Goal: Communication & Community: Answer question/provide support

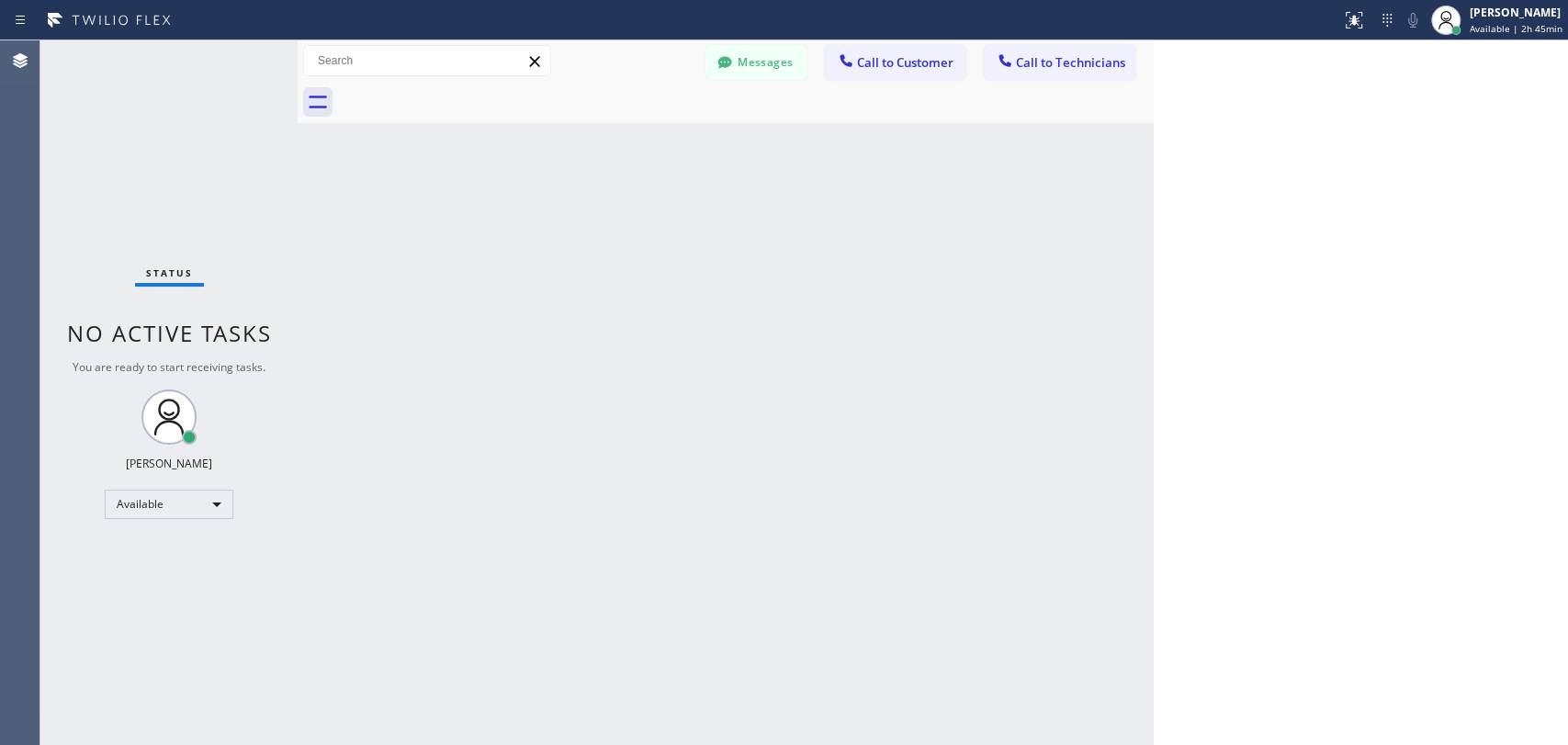
scroll to position [3466, 0]
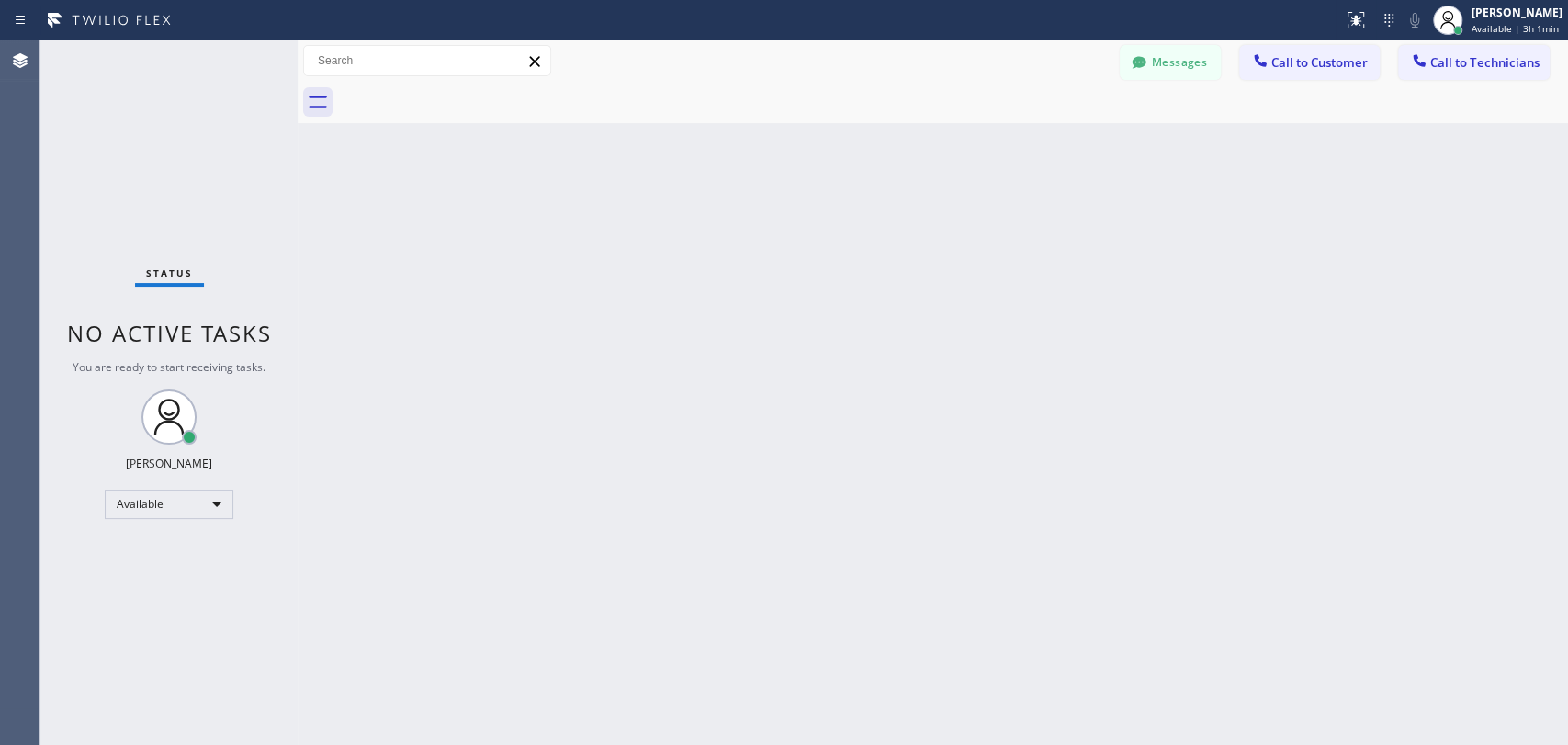
click at [1153, 437] on div "Back to Dashboard Change Sender ID Customers Technicians DD Damian Dambra 09/19…" at bounding box center [933, 392] width 1271 height 705
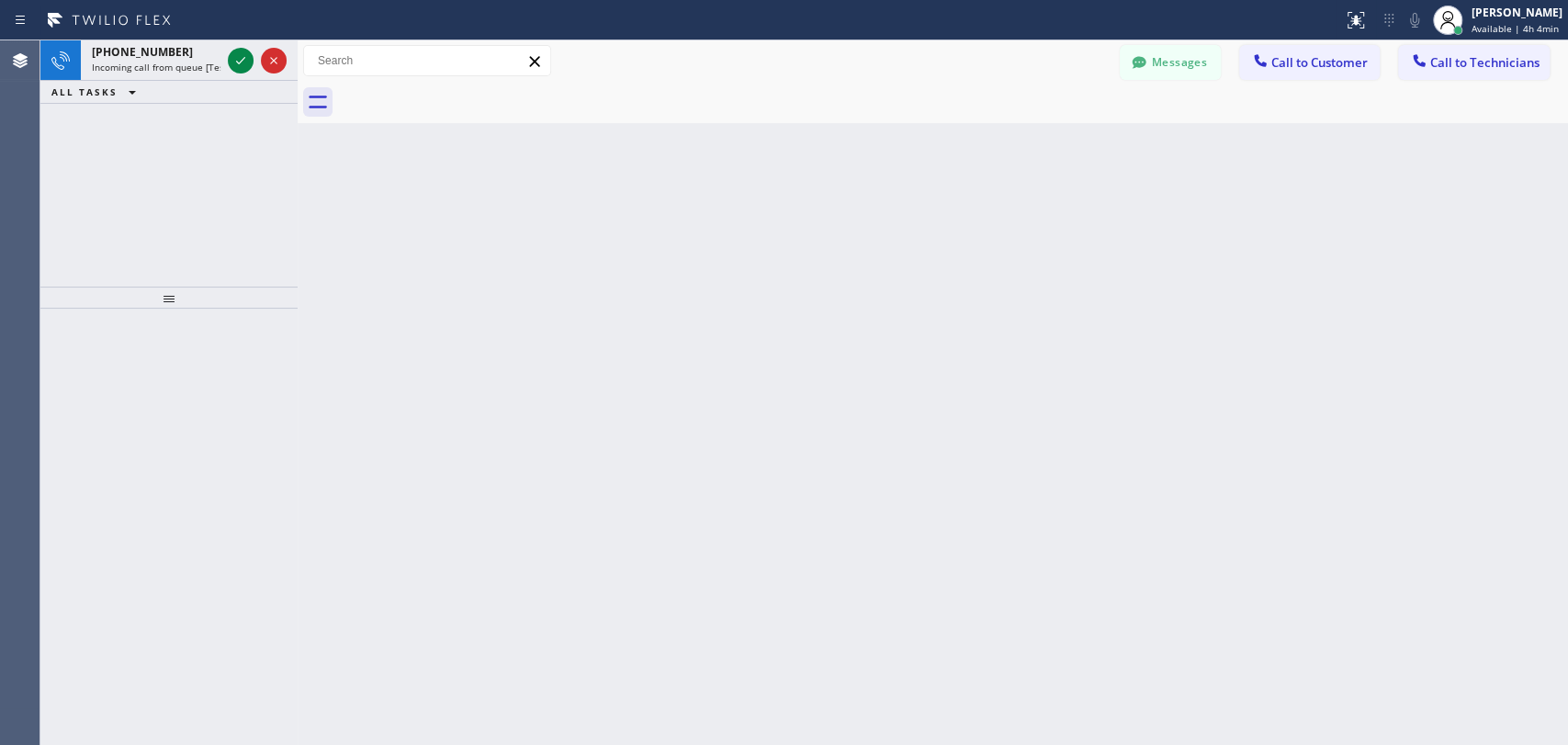
click at [1197, 446] on div "Back to Dashboard Change Sender ID Customers Technicians DD Damian Dambra 09/19…" at bounding box center [933, 392] width 1271 height 705
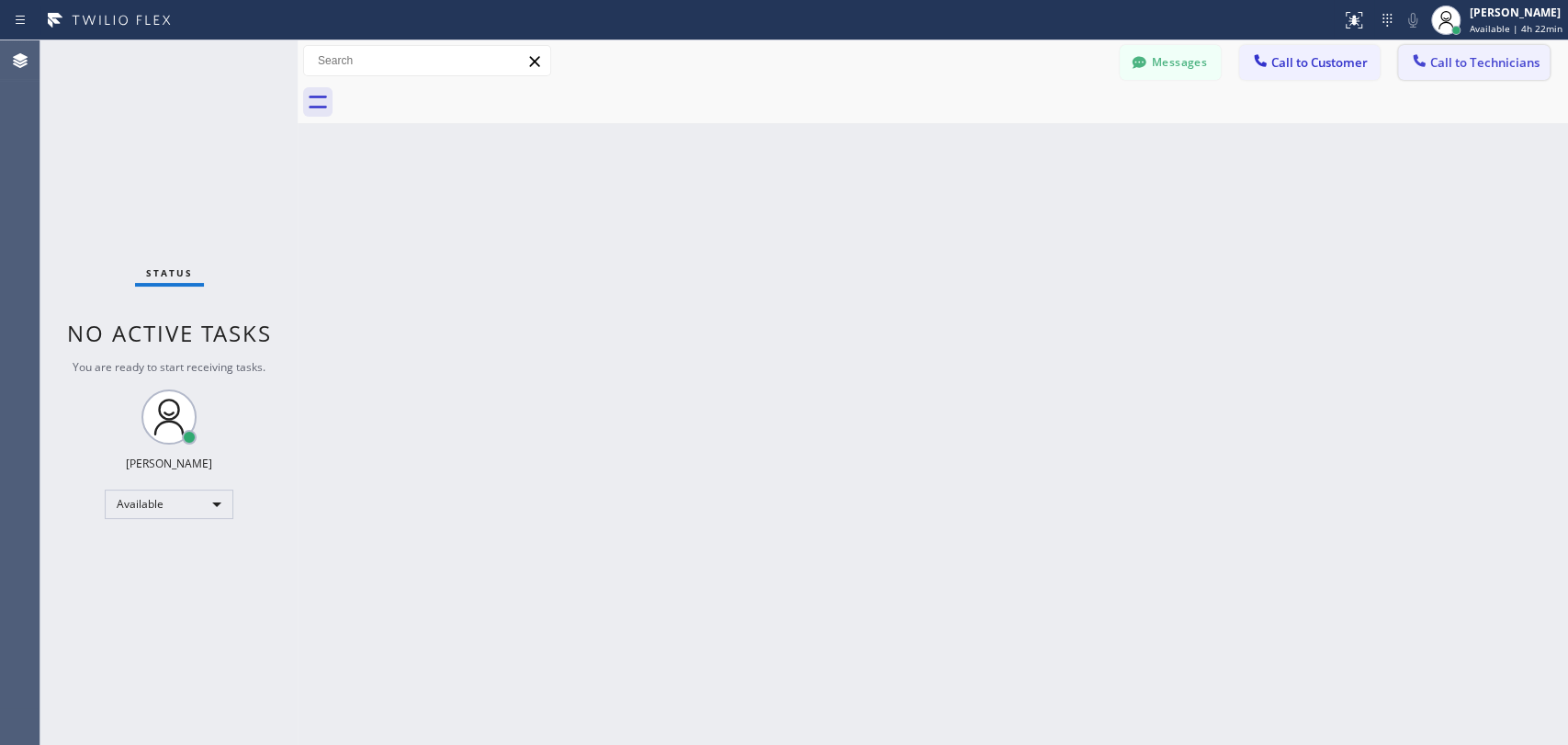
click at [1461, 67] on span "Call to Technicians" at bounding box center [1484, 62] width 109 height 17
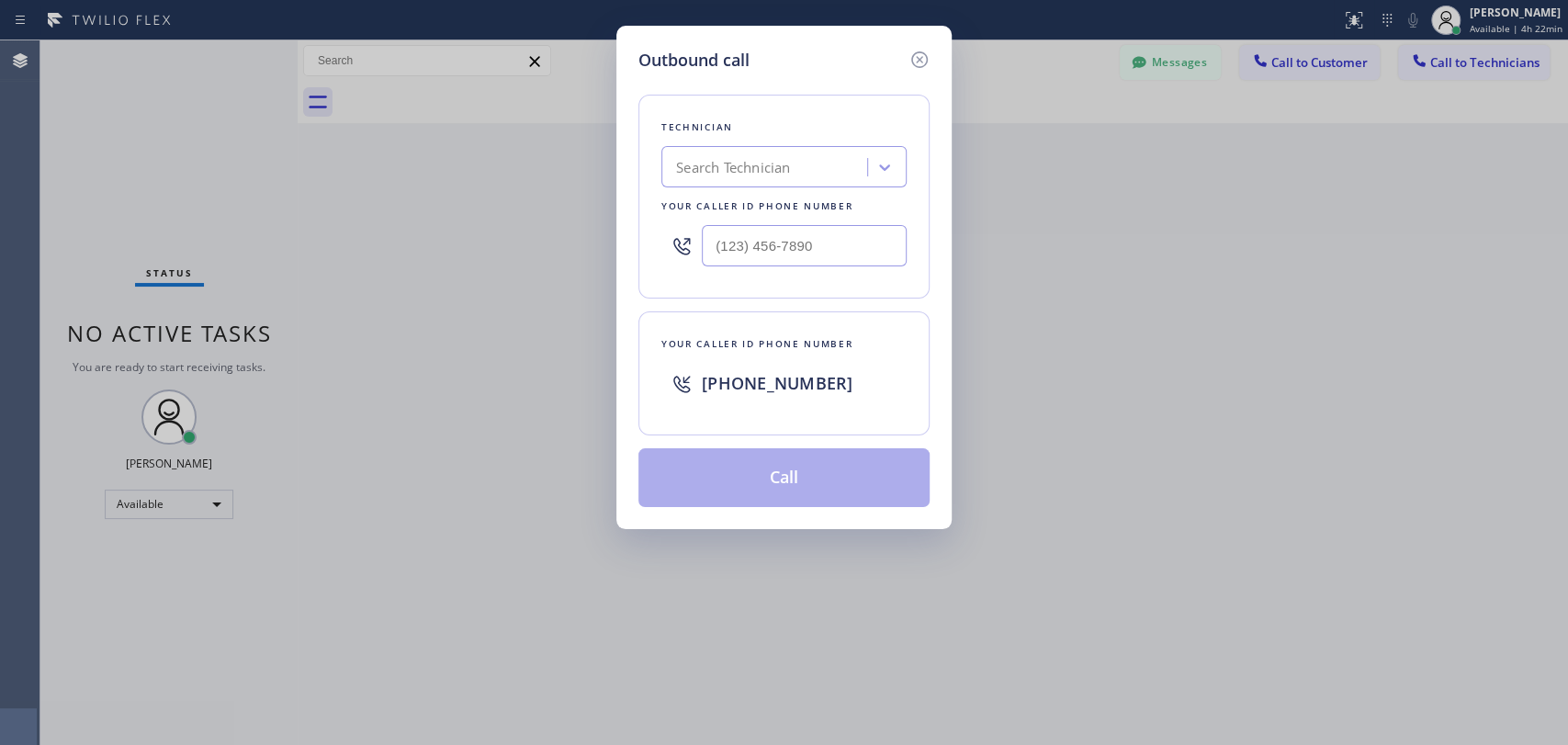
click at [742, 173] on div "Search Technician" at bounding box center [733, 167] width 114 height 21
type input "arm"
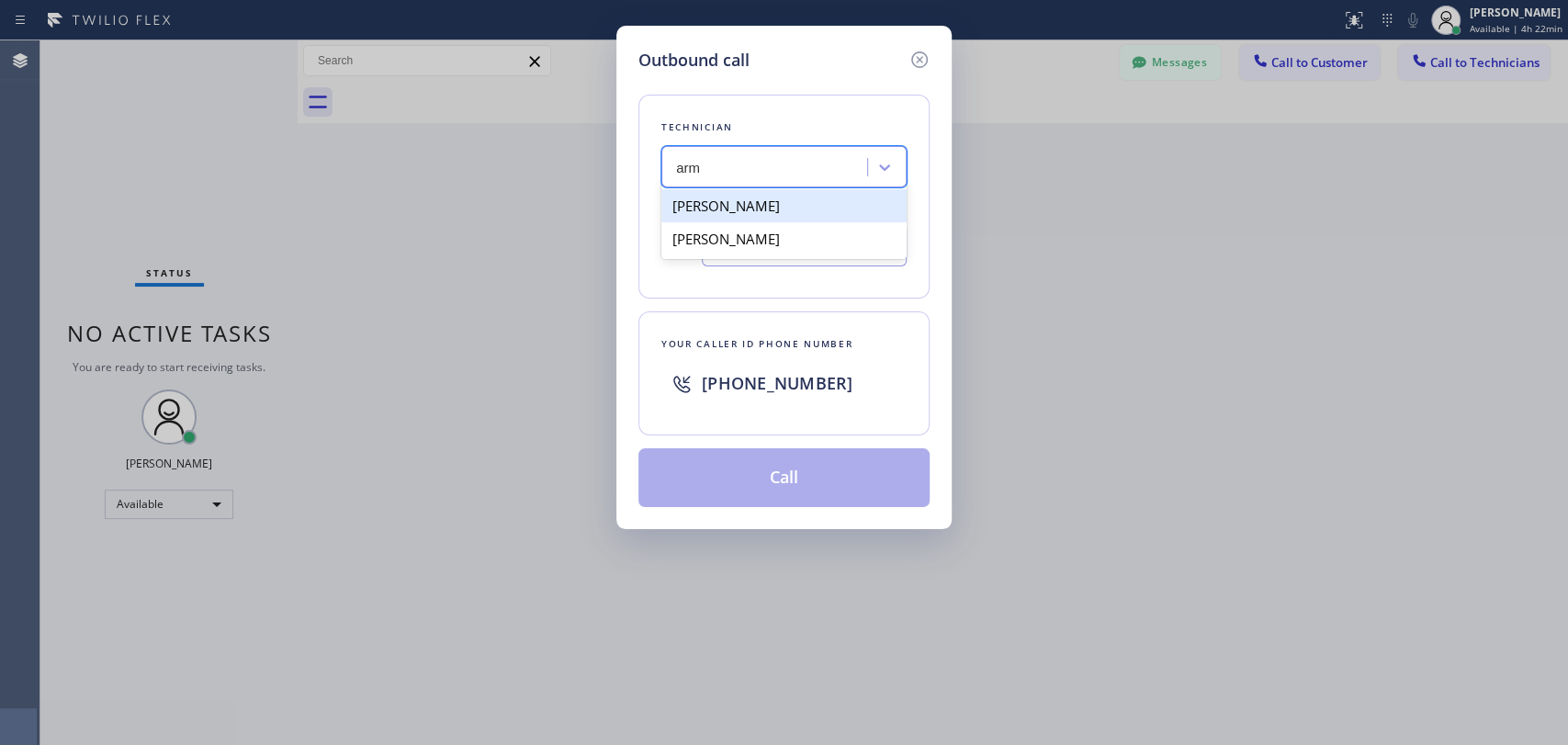
click at [812, 211] on div "[PERSON_NAME]" at bounding box center [784, 206] width 245 height 34
type input "[PHONE_NUMBER]"
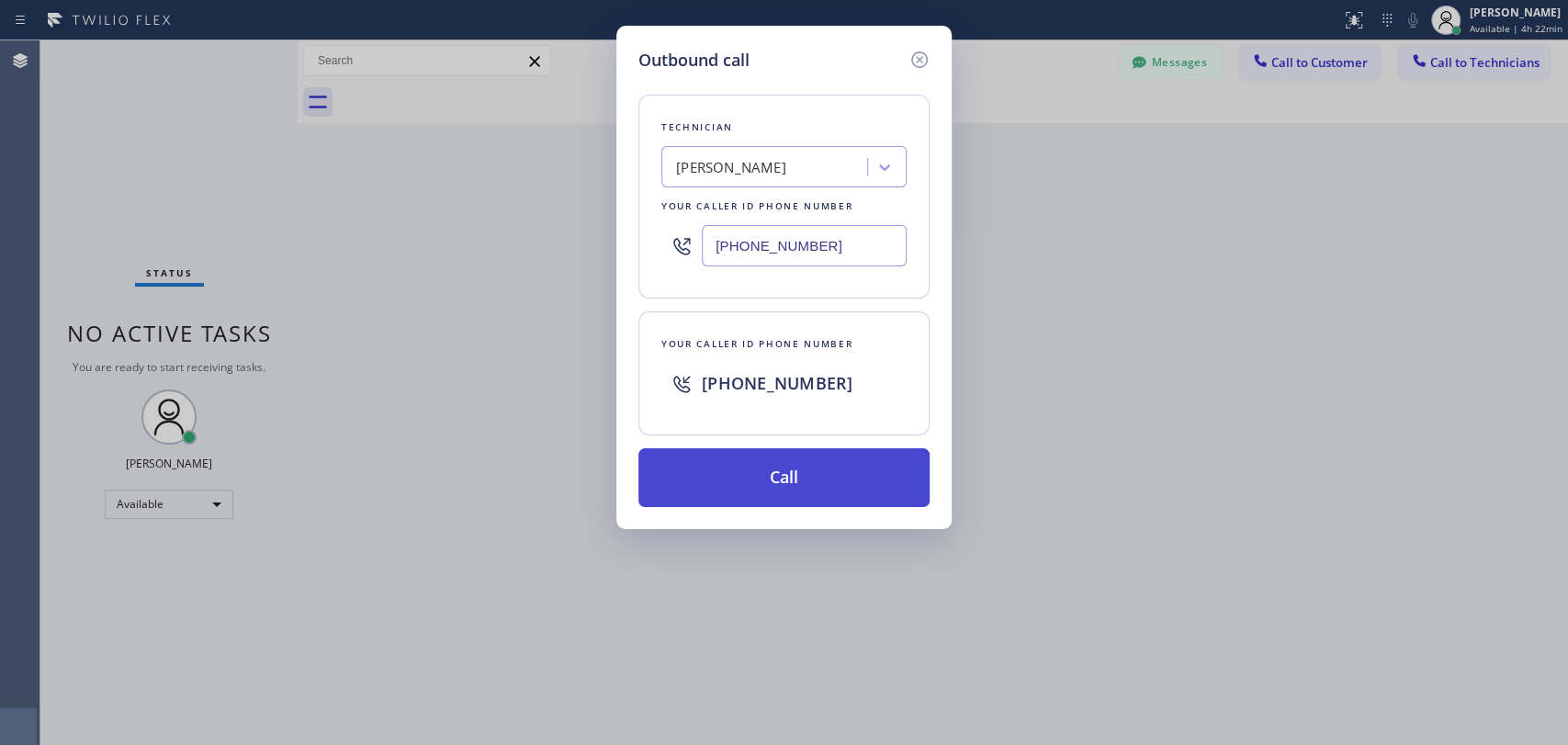
click at [839, 469] on button "Call" at bounding box center [784, 478] width 292 height 59
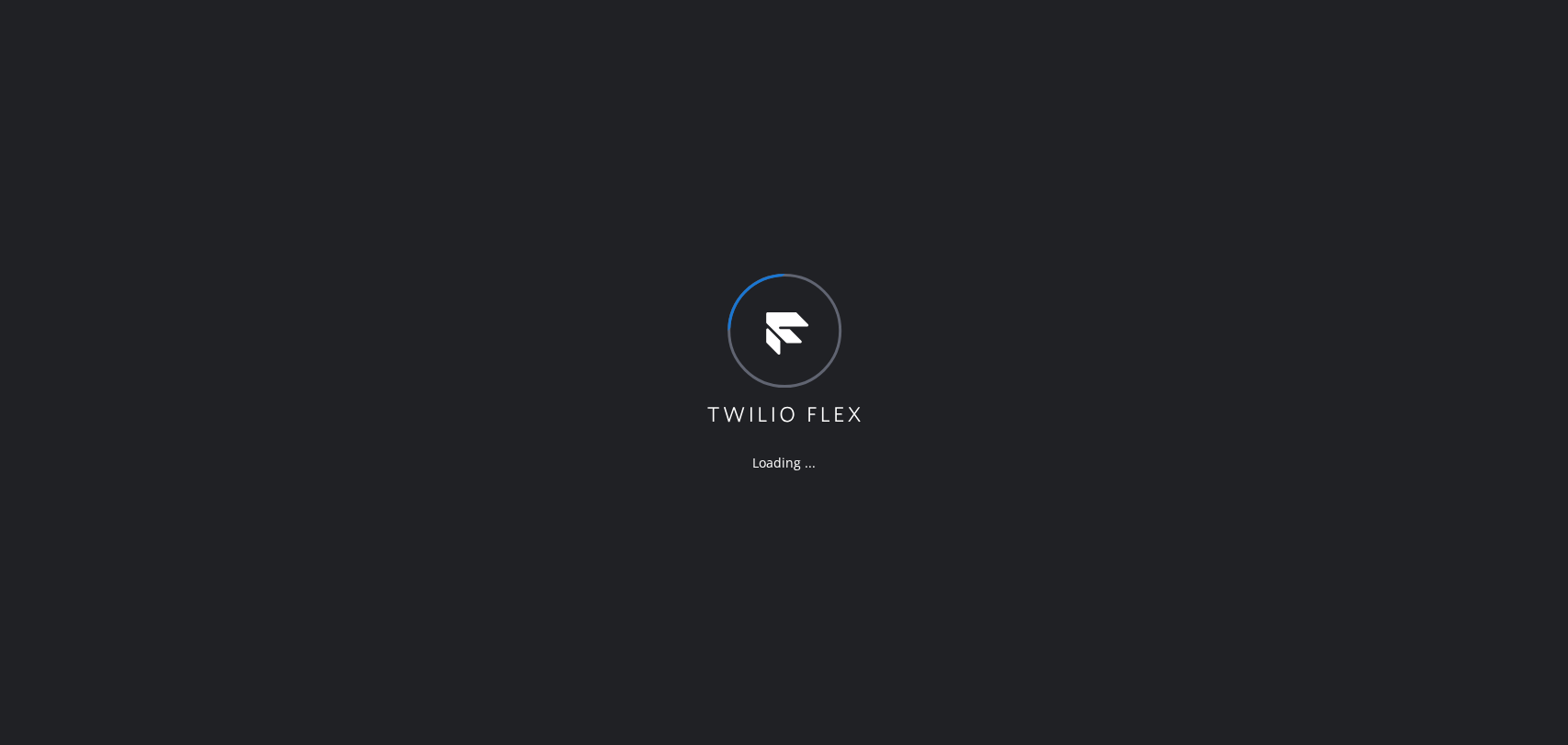
click at [1315, 209] on div "Loading ..." at bounding box center [784, 372] width 1568 height 745
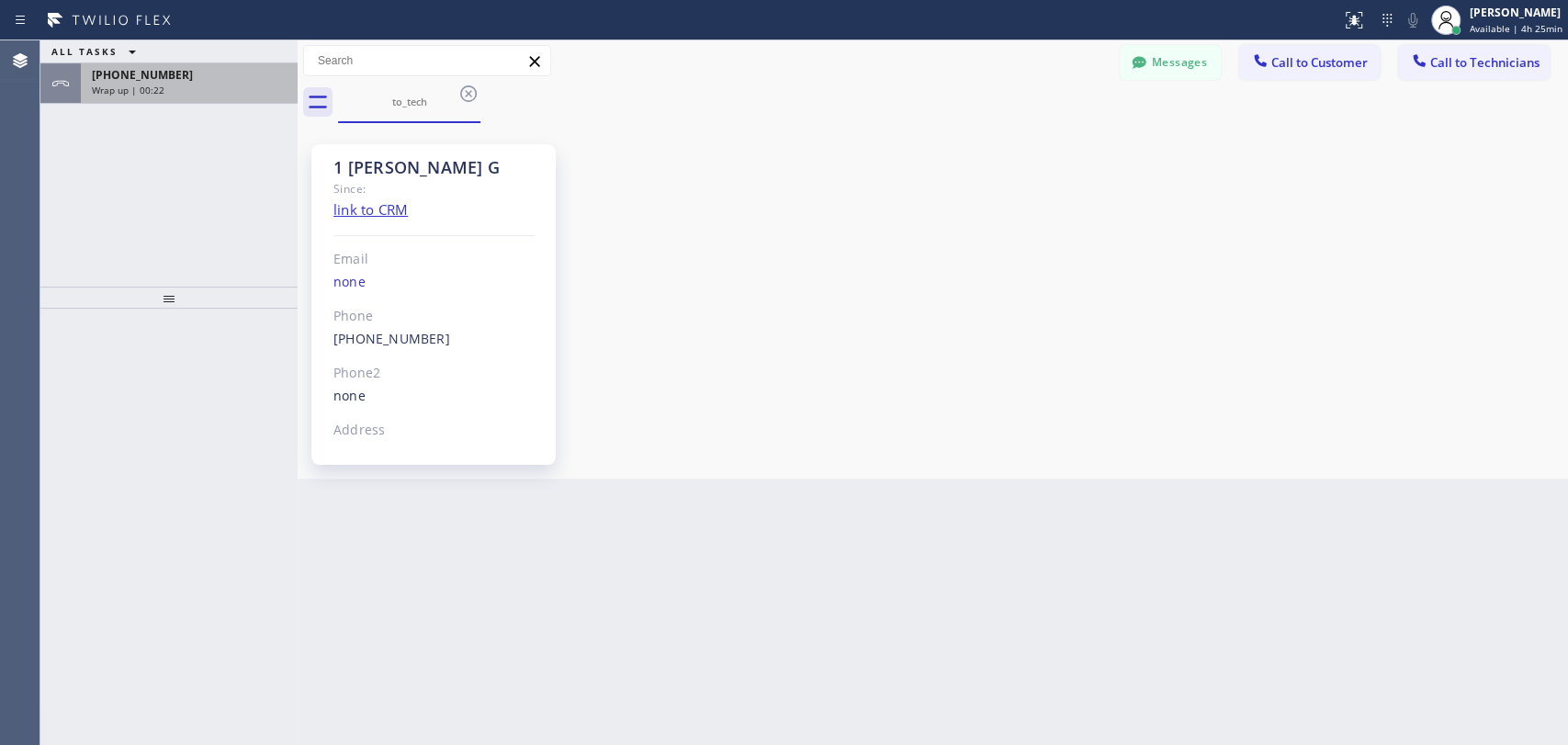
click at [198, 90] on div "Wrap up | 00:22" at bounding box center [189, 90] width 195 height 13
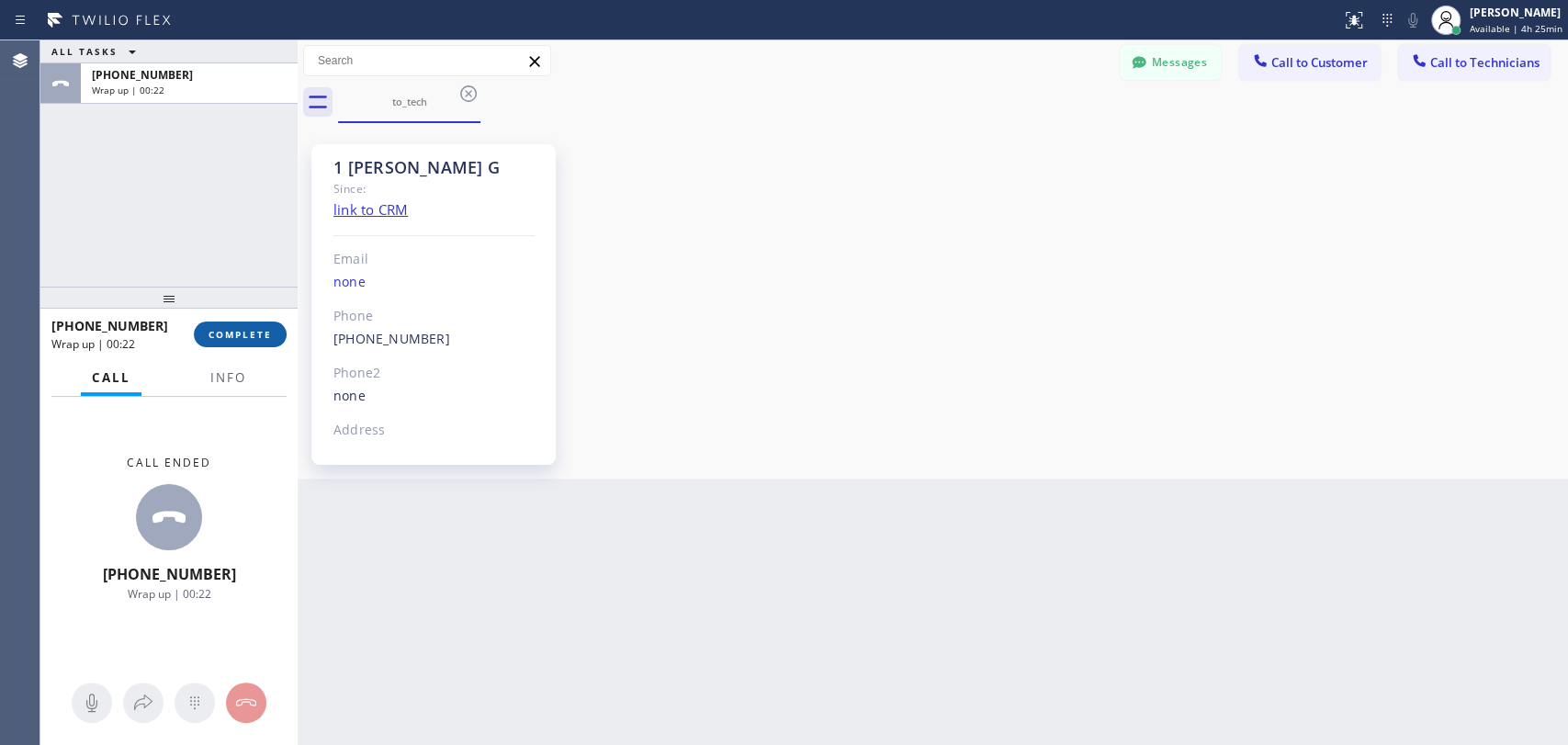
click at [240, 340] on span "COMPLETE" at bounding box center [240, 334] width 63 height 13
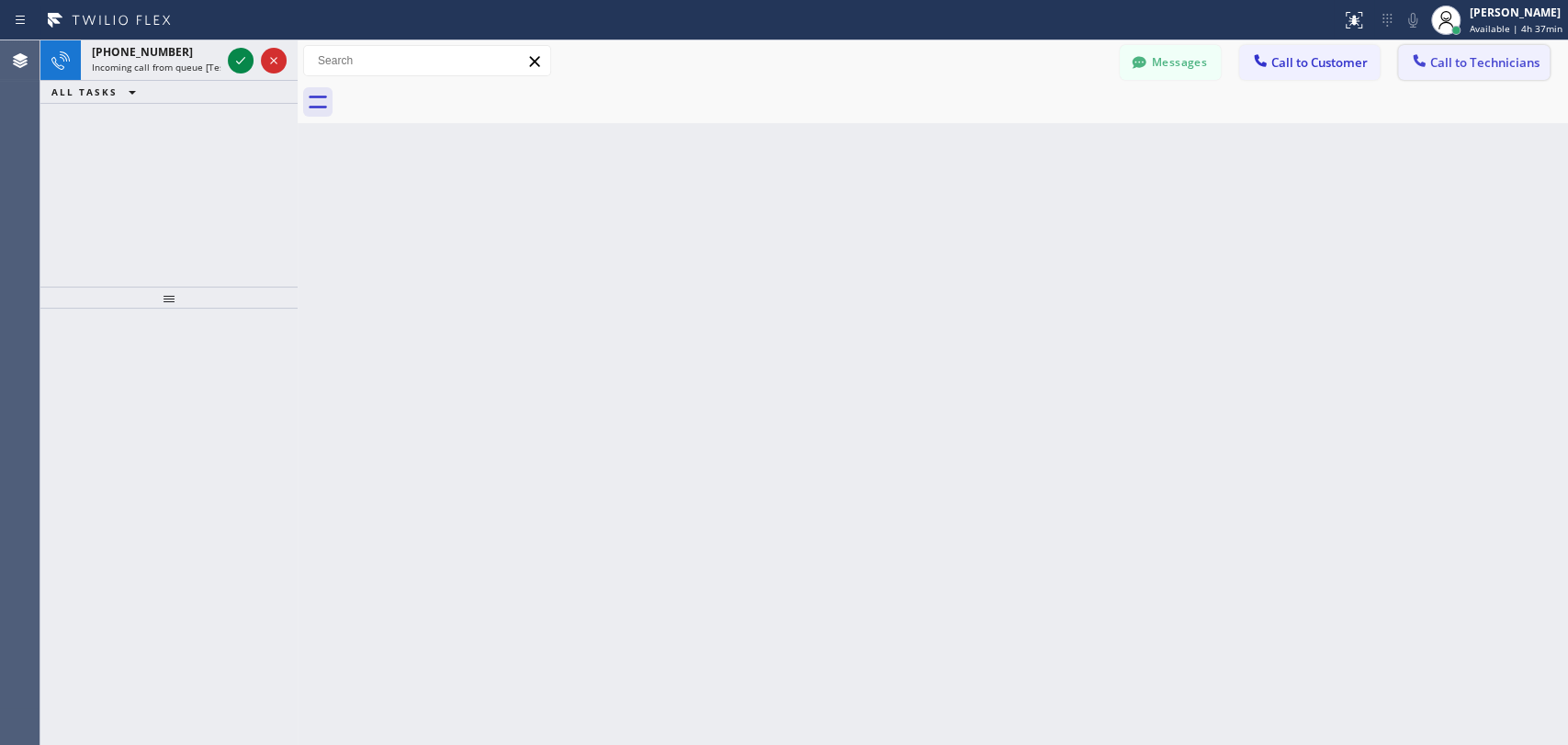
click at [1456, 65] on span "Call to Technicians" at bounding box center [1484, 62] width 109 height 17
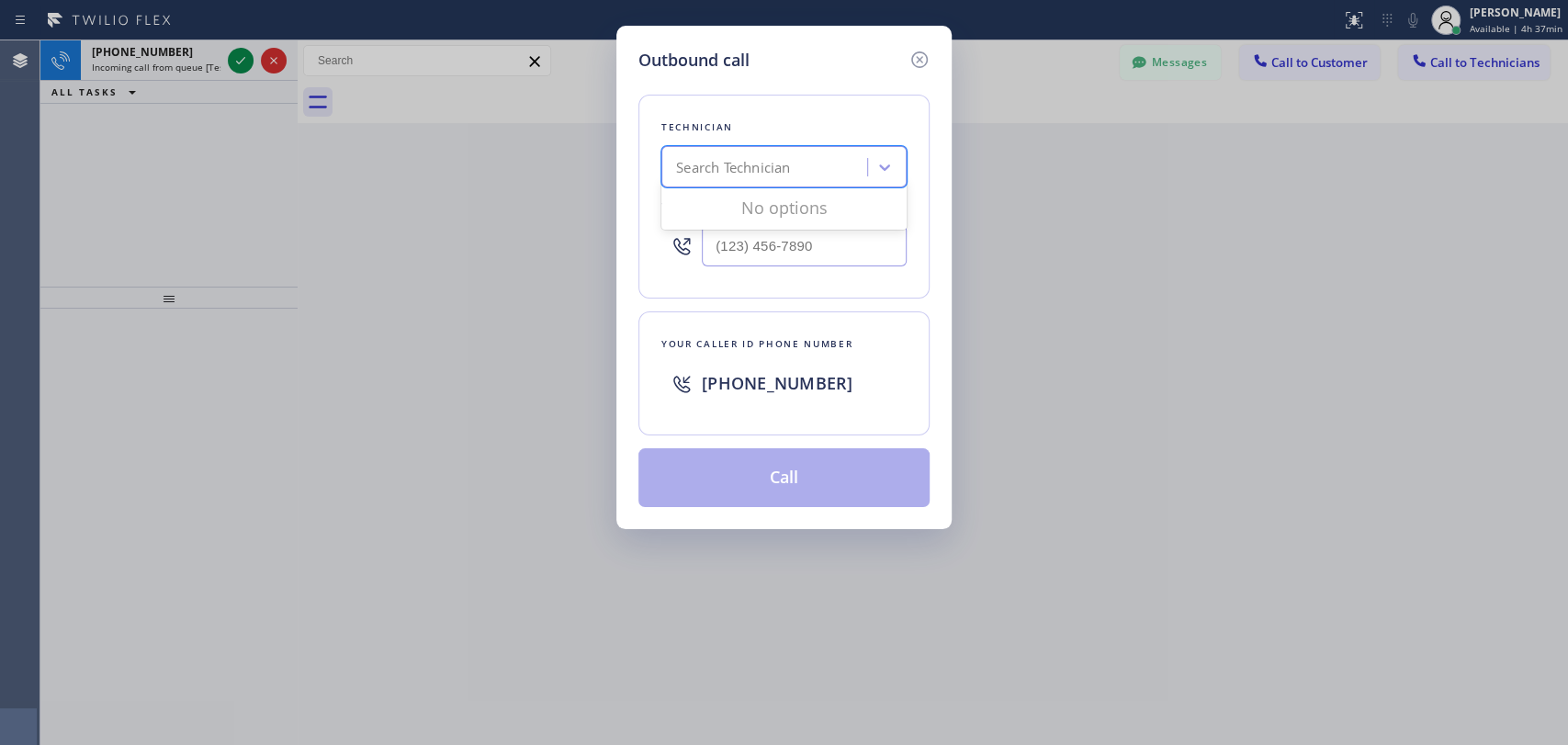
click at [775, 179] on div "Search Technician" at bounding box center [766, 168] width 200 height 33
type input "serg"
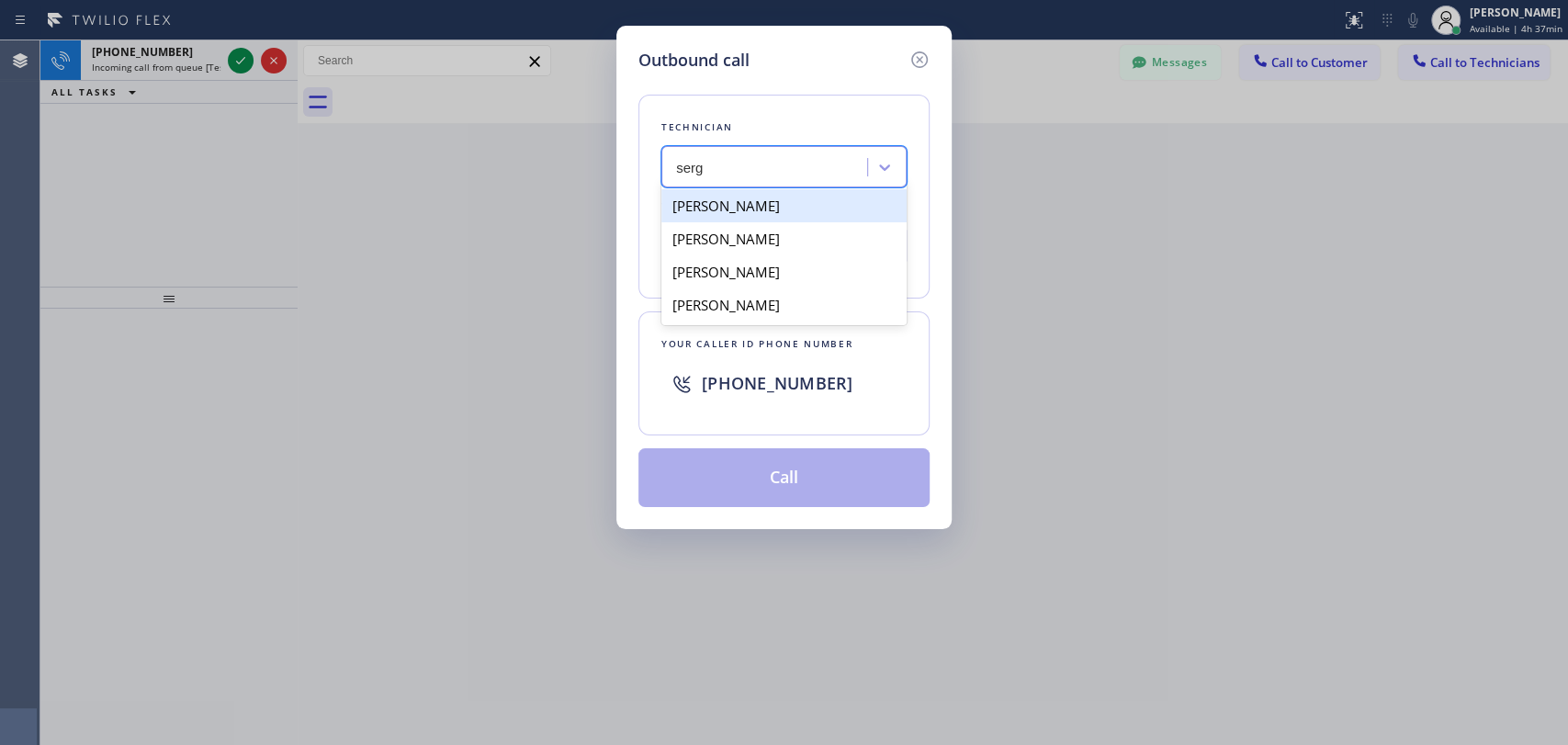
click at [788, 207] on div "[PERSON_NAME]" at bounding box center [784, 206] width 245 height 34
type input "[PHONE_NUMBER]"
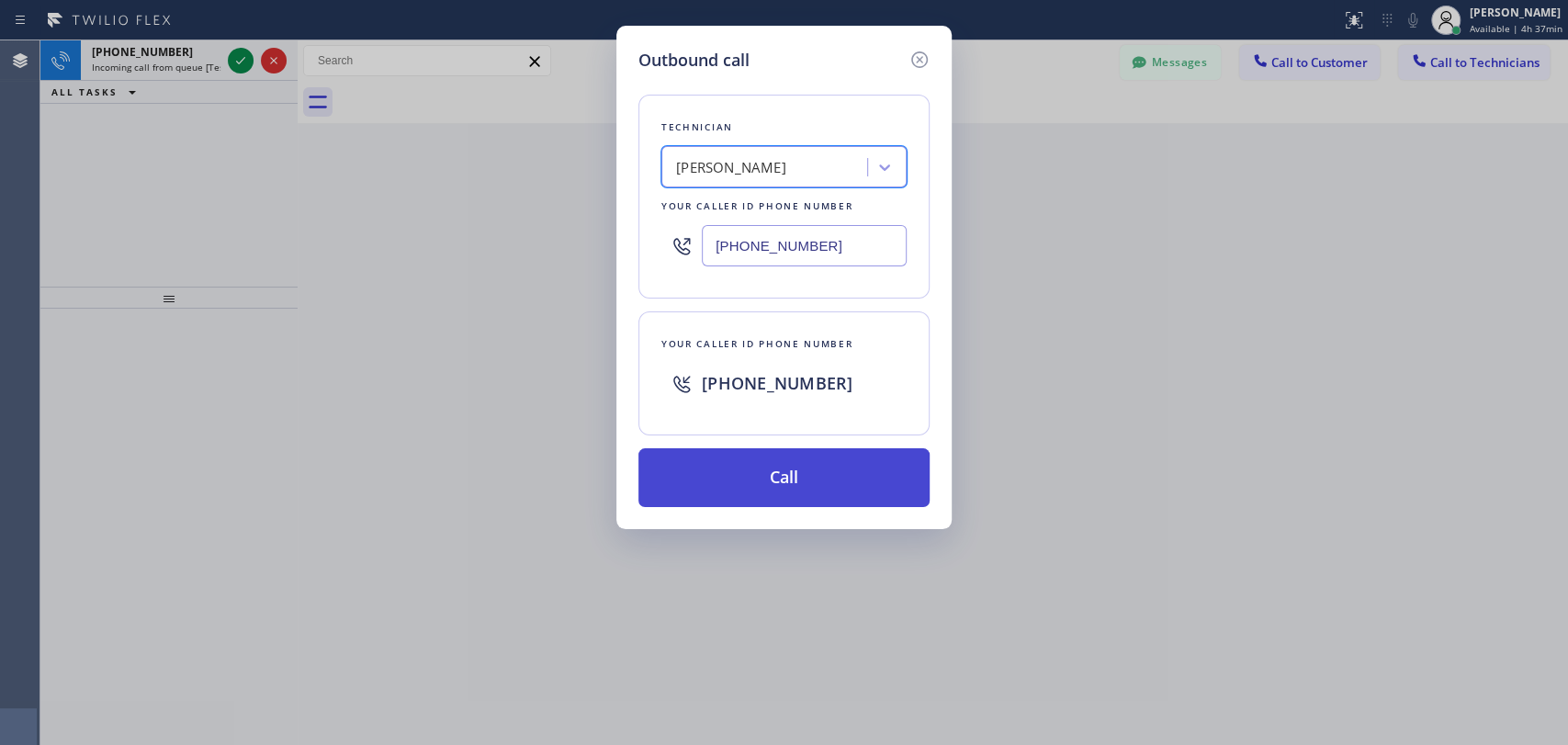
click at [730, 492] on button "Call" at bounding box center [784, 478] width 292 height 59
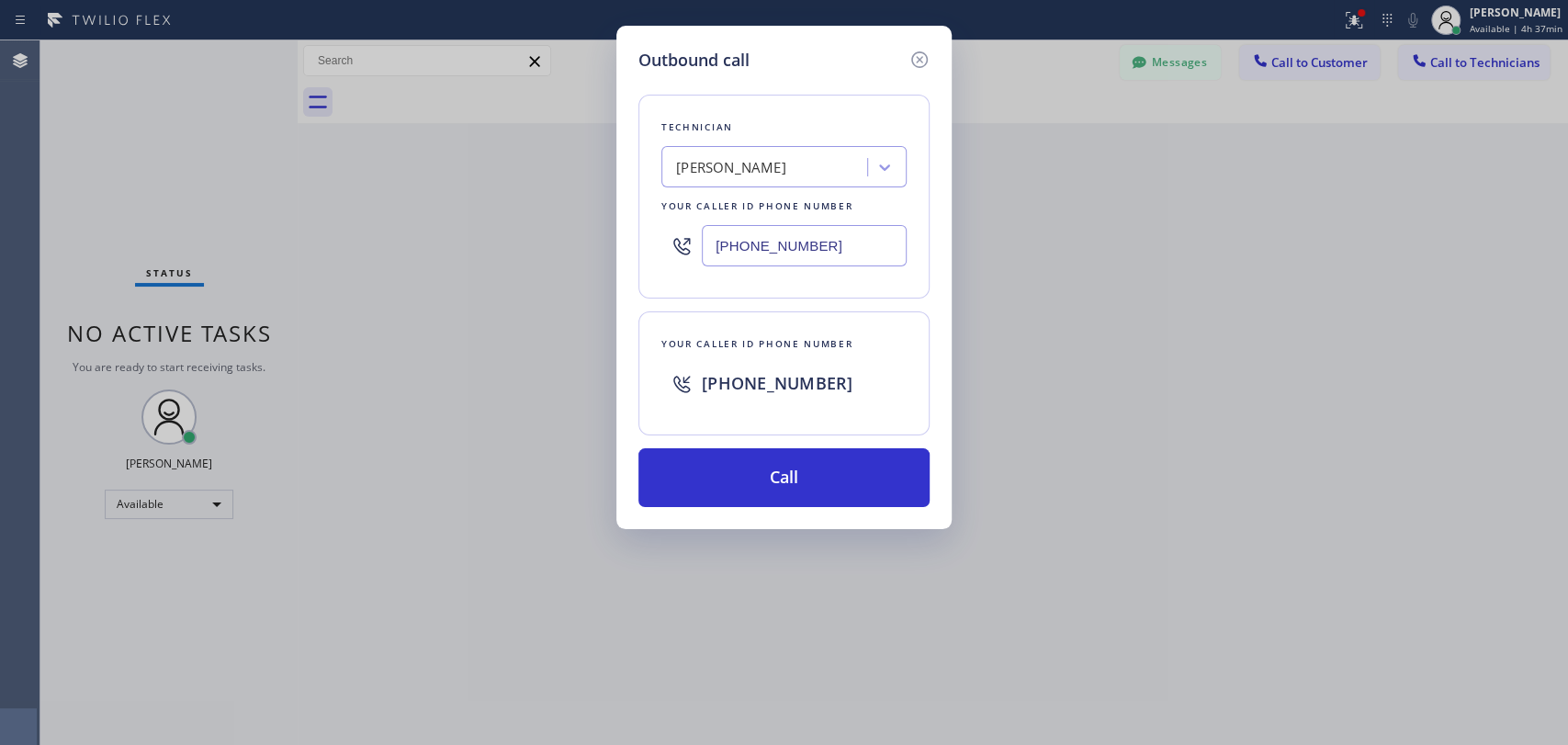
drag, startPoint x: 36, startPoint y: 188, endPoint x: 52, endPoint y: 188, distance: 16.0
click at [36, 188] on div "Outbound call Technician [PERSON_NAME] Your caller id phone number [PHONE_NUMBE…" at bounding box center [784, 372] width 1568 height 745
click at [766, 479] on button "Call" at bounding box center [784, 478] width 292 height 59
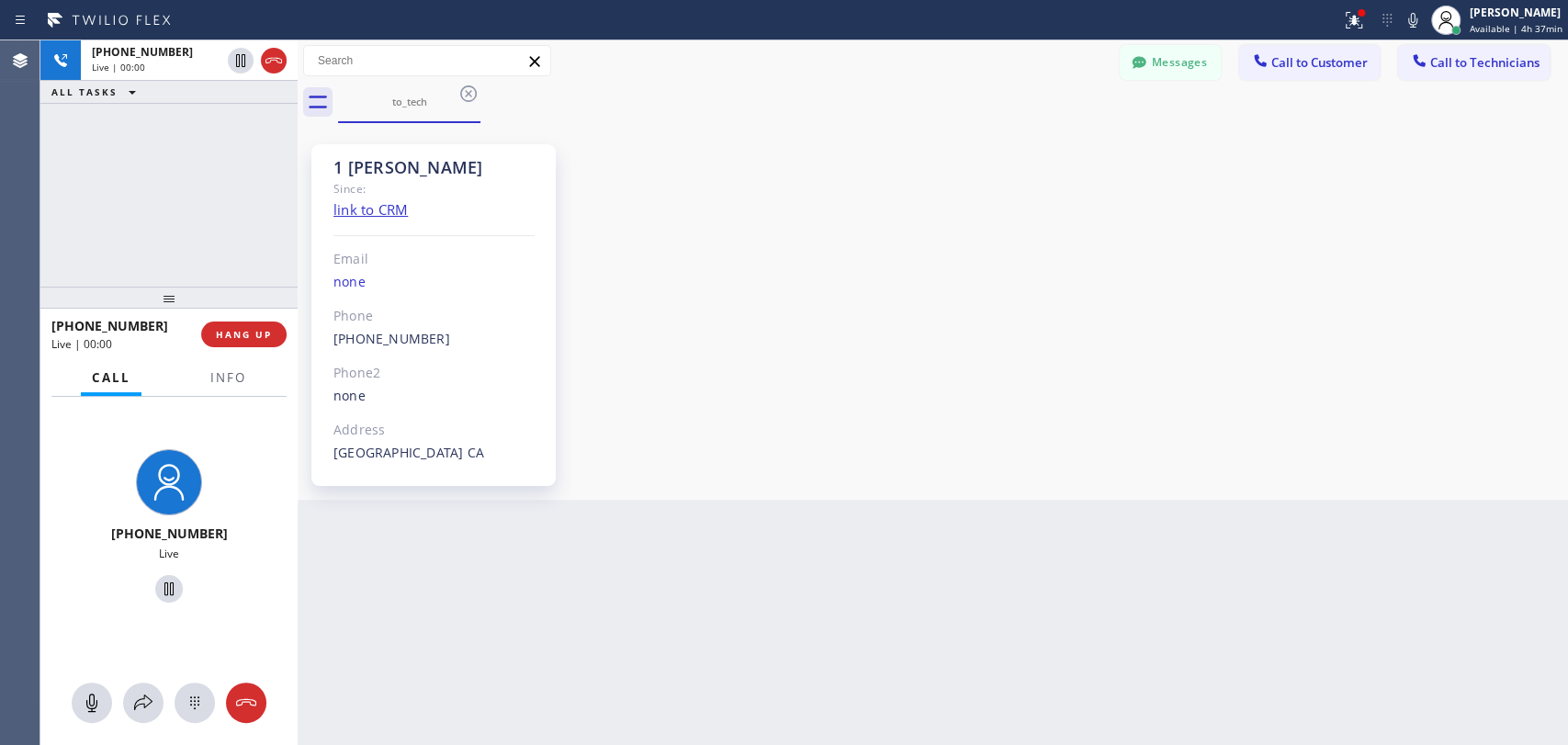
click at [1289, 372] on div "1 [PERSON_NAME] Since: link to CRM Email none Phone [PHONE_NUMBER] Outbound cal…" at bounding box center [933, 311] width 1262 height 368
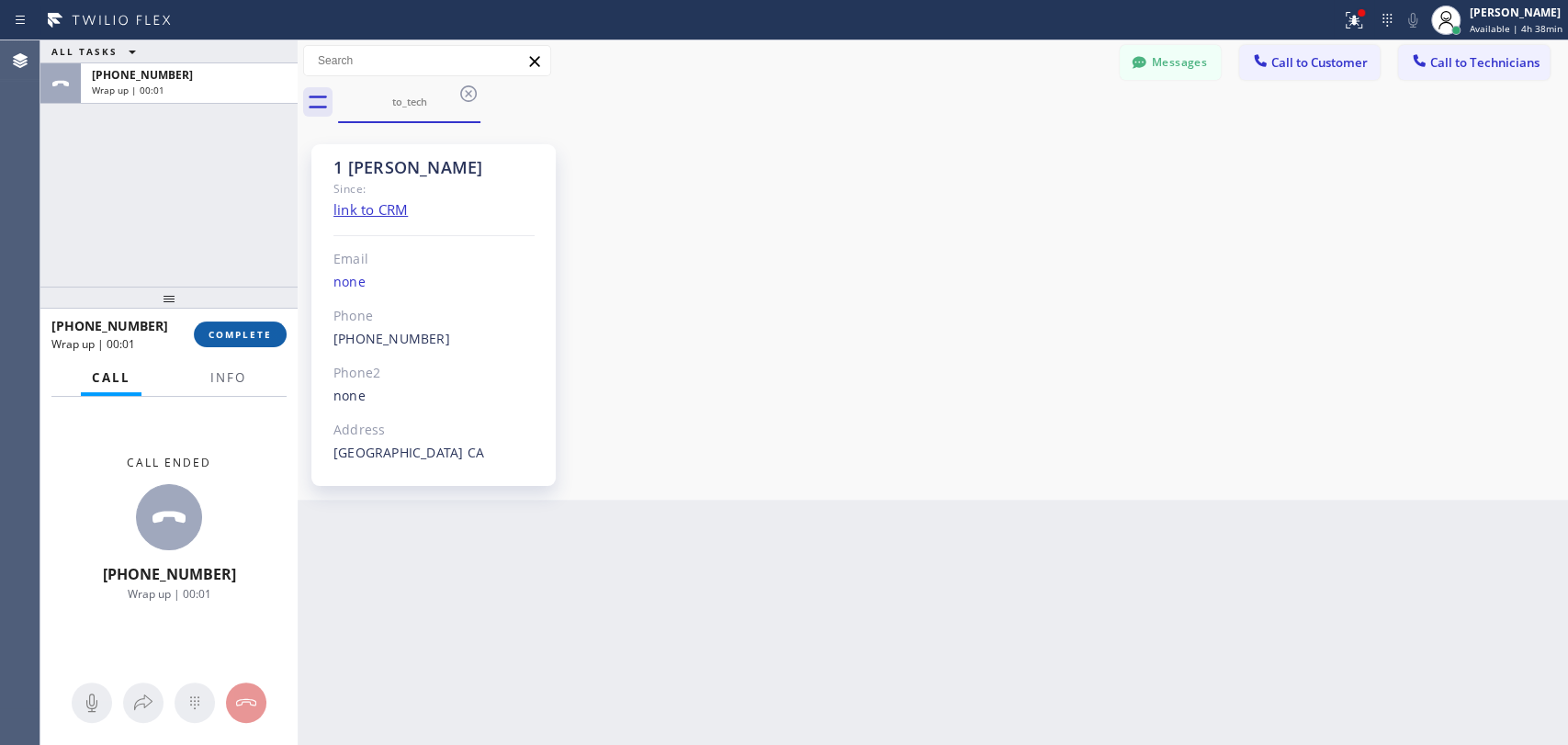
click at [248, 332] on span "COMPLETE" at bounding box center [240, 334] width 63 height 13
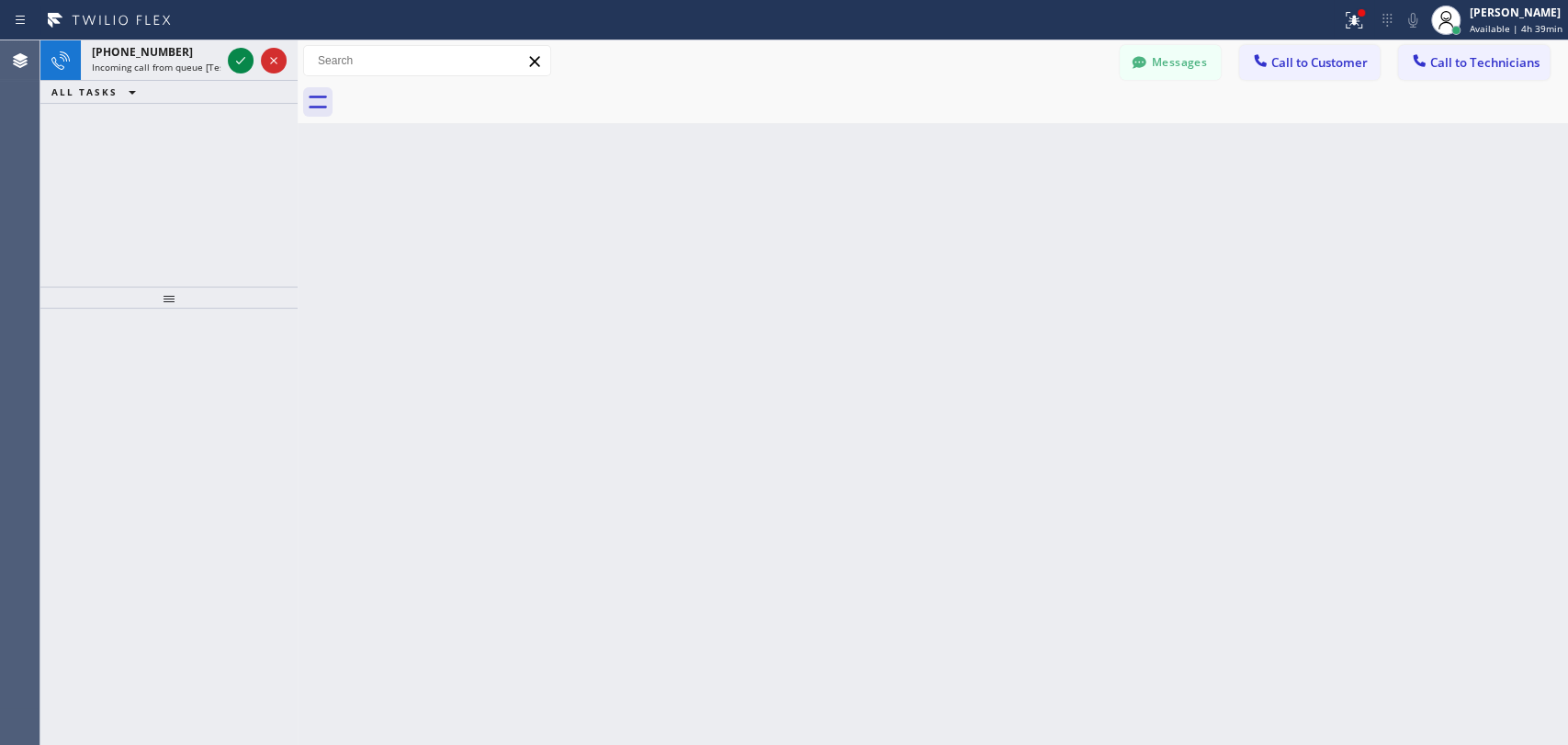
click at [62, 248] on div "[PHONE_NUMBER] Incoming call from queue [Test] All ALL TASKS ALL TASKS ACTIVE T…" at bounding box center [168, 164] width 257 height 246
click at [867, 252] on div "Back to Dashboard Change Sender ID Customers Technicians [PERSON_NAME] Ms [DATE…" at bounding box center [933, 392] width 1271 height 705
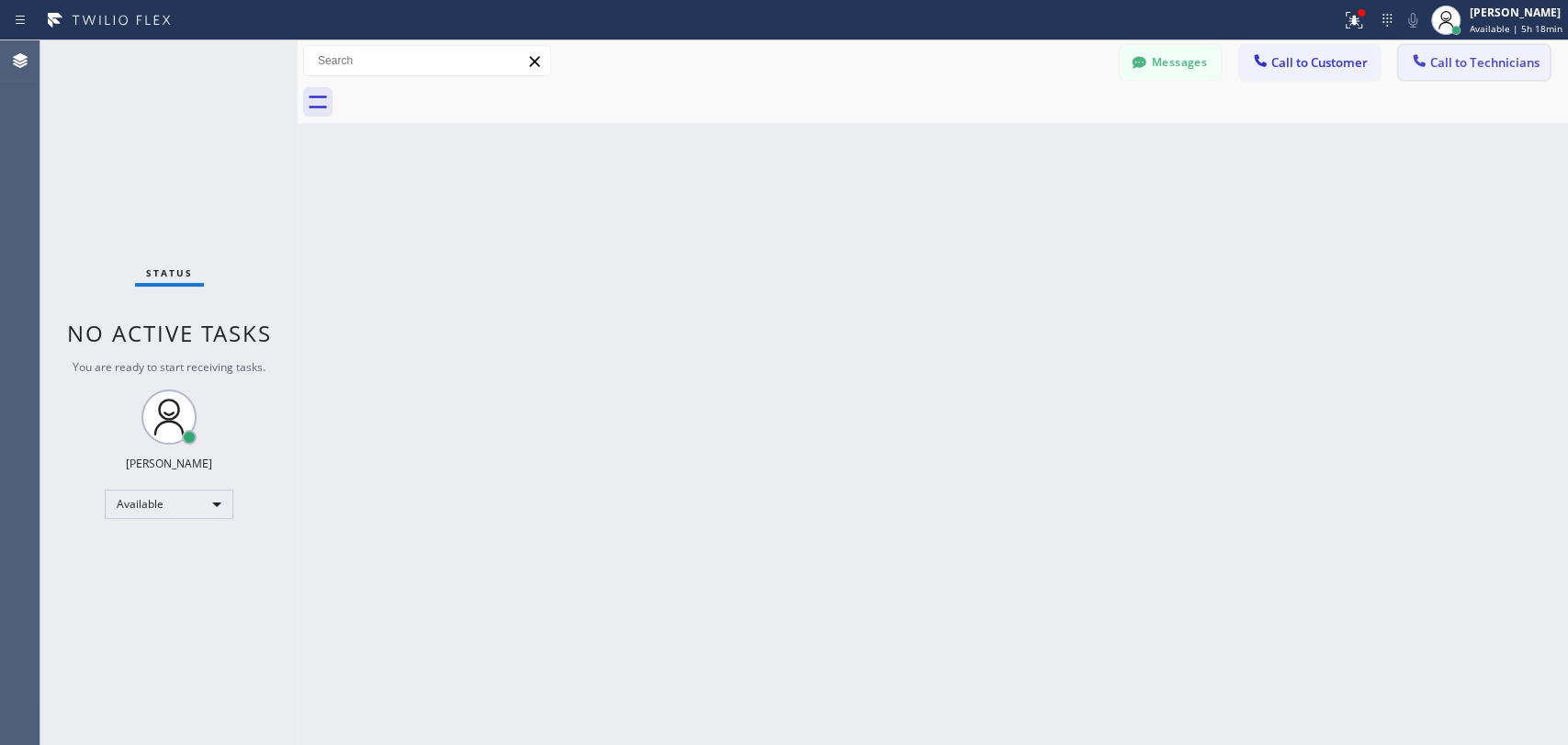
click at [1441, 70] on span "Call to Technicians" at bounding box center [1484, 62] width 109 height 17
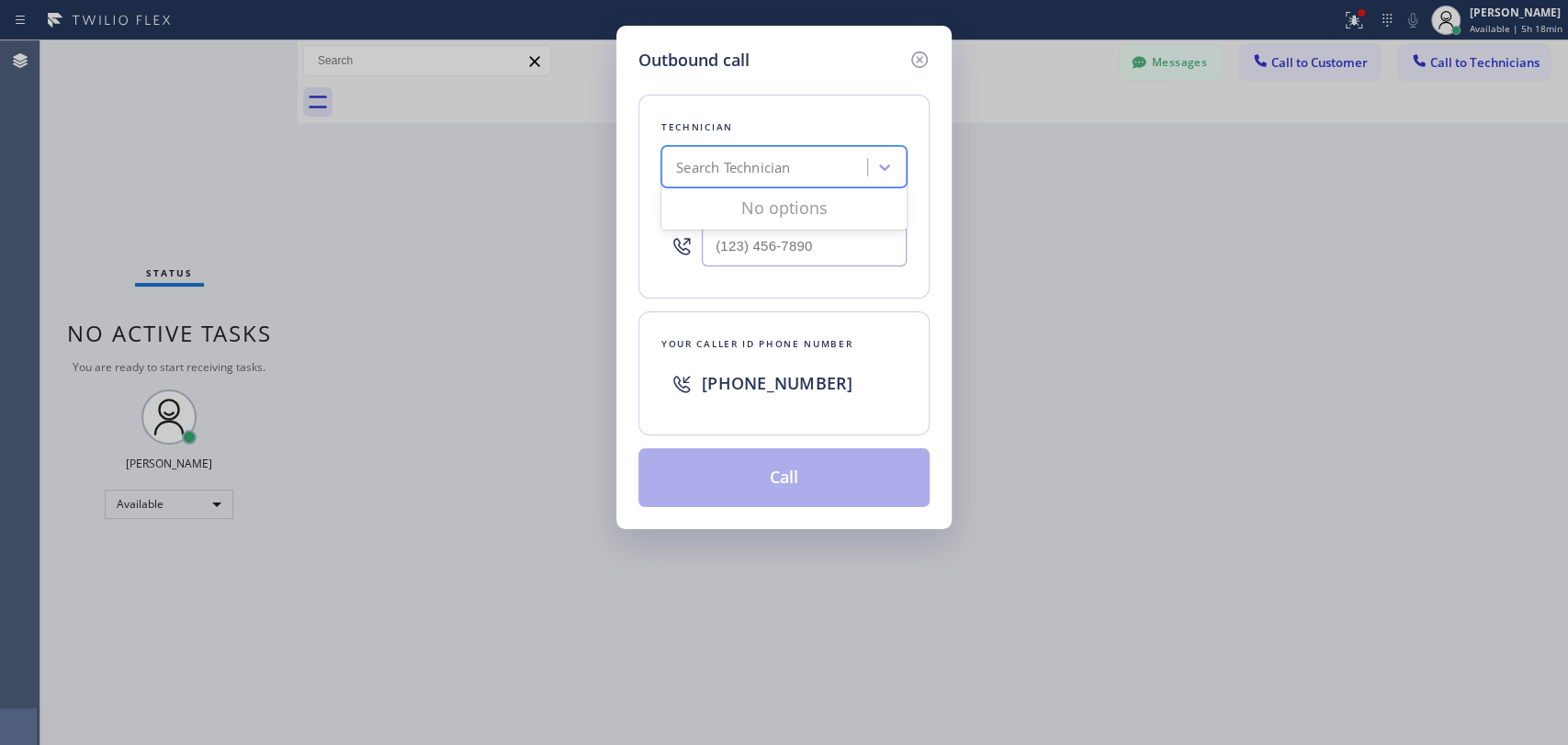
click at [746, 157] on div "Search Technician" at bounding box center [733, 167] width 114 height 21
type input "serg"
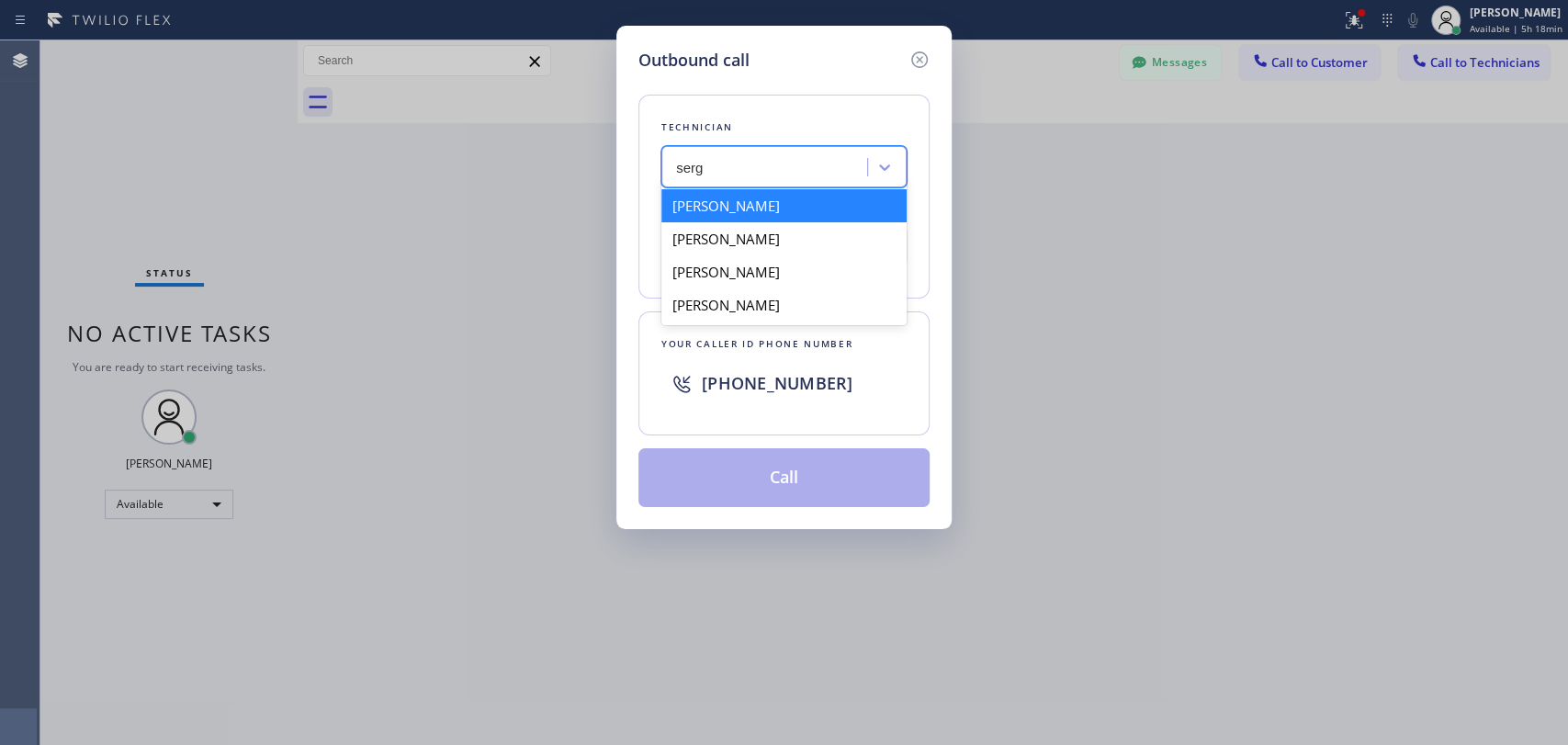
click at [726, 209] on div "[PERSON_NAME]" at bounding box center [784, 206] width 245 height 34
type input "[PHONE_NUMBER]"
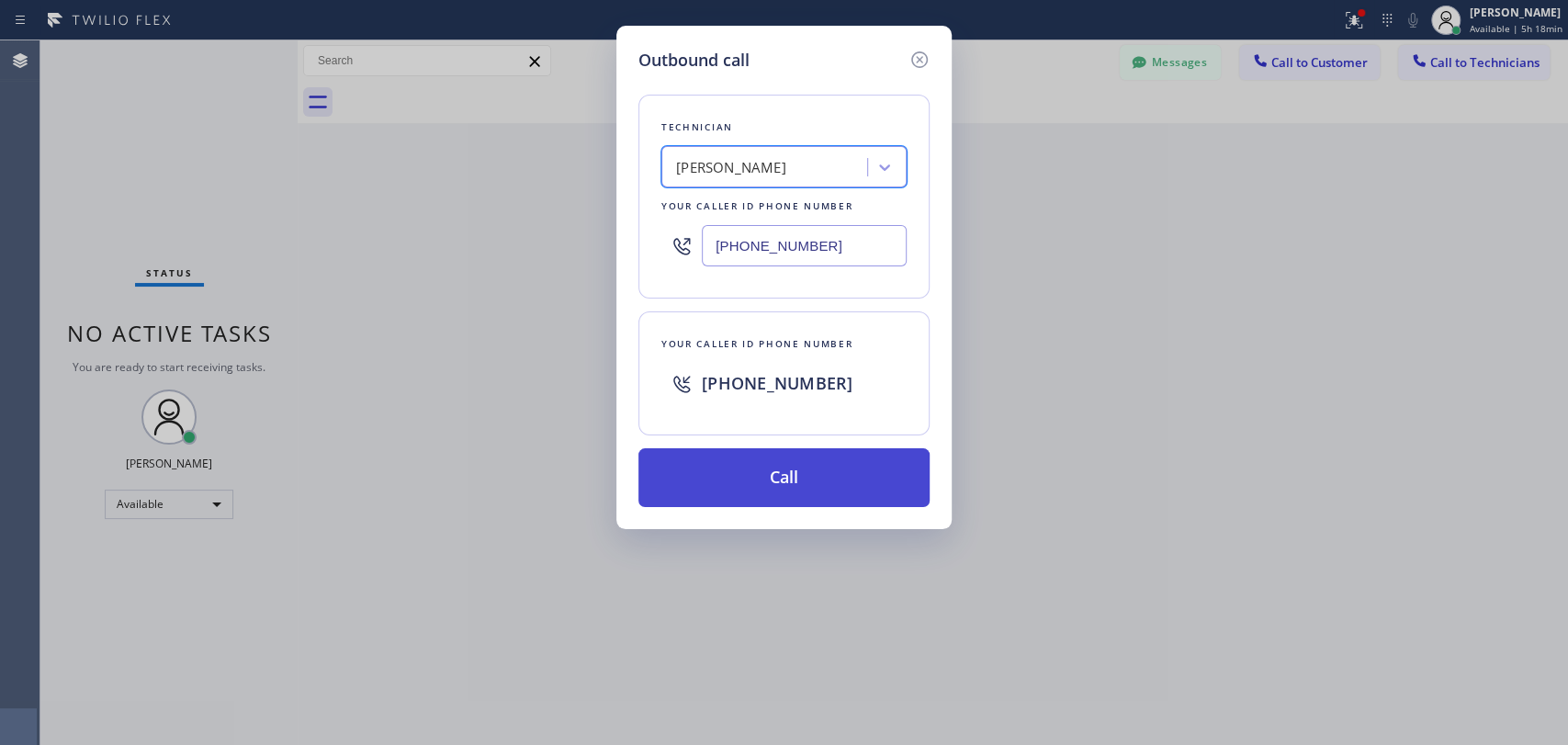
click at [816, 481] on button "Call" at bounding box center [784, 478] width 292 height 59
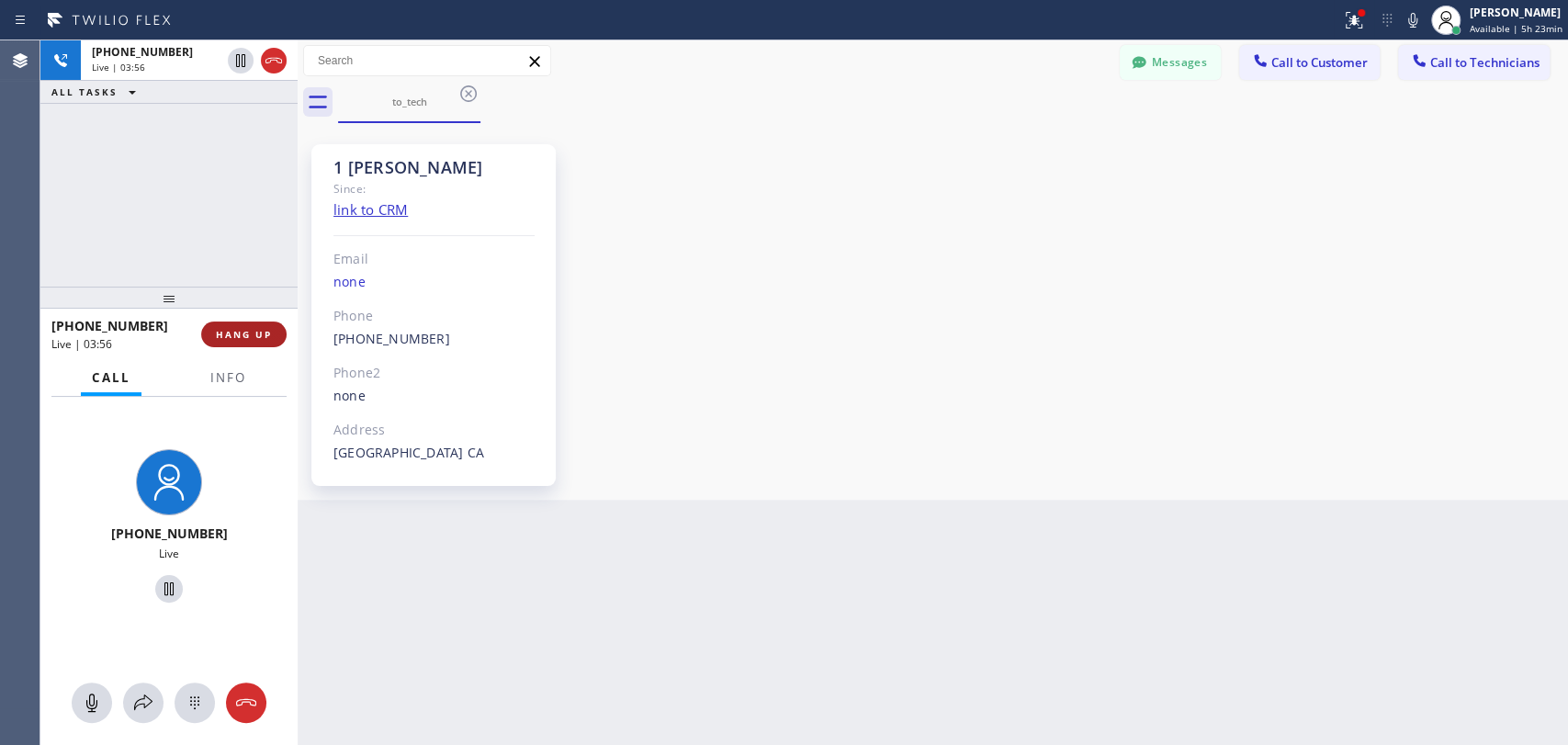
click at [257, 340] on span "HANG UP" at bounding box center [243, 334] width 56 height 13
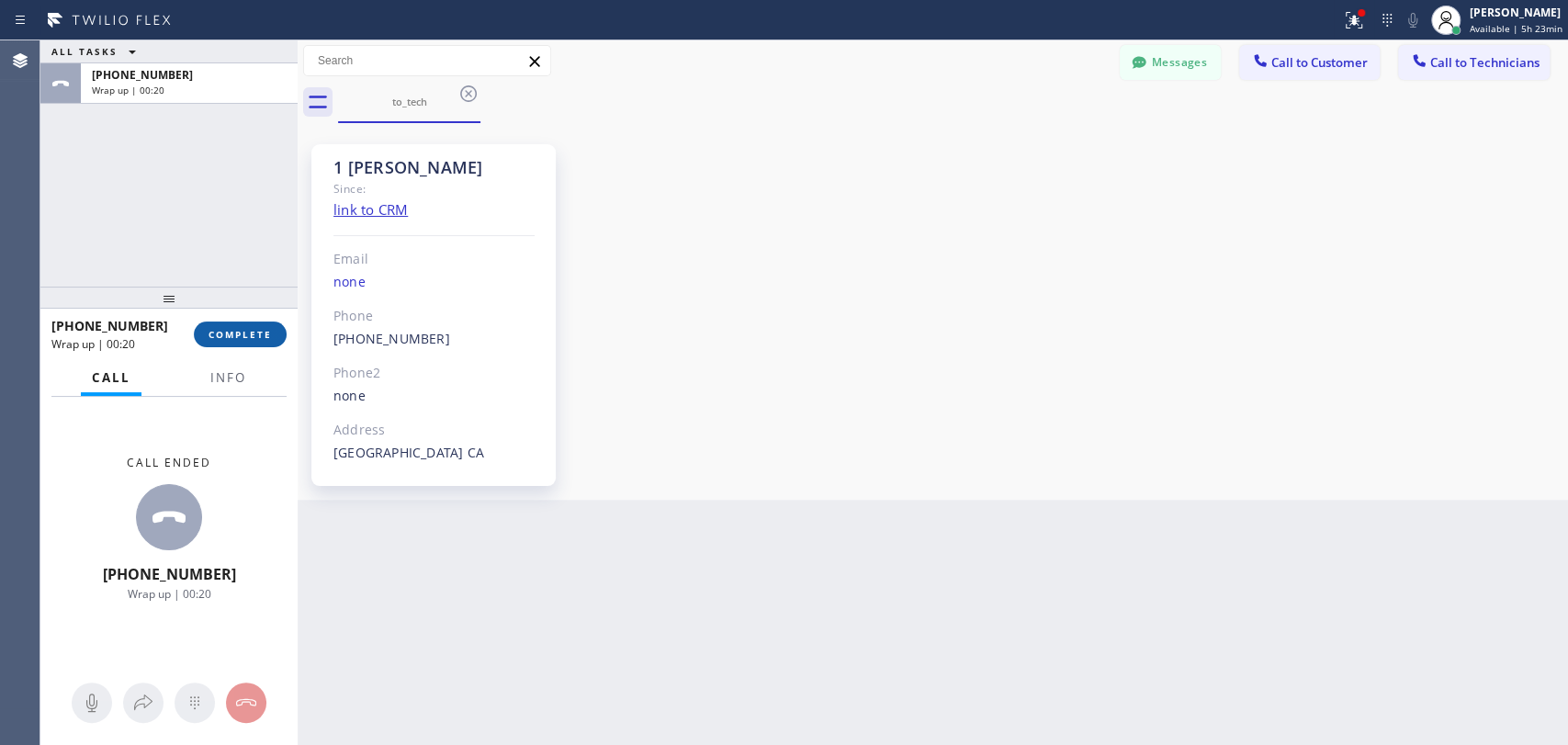
click at [266, 338] on span "COMPLETE" at bounding box center [240, 334] width 63 height 13
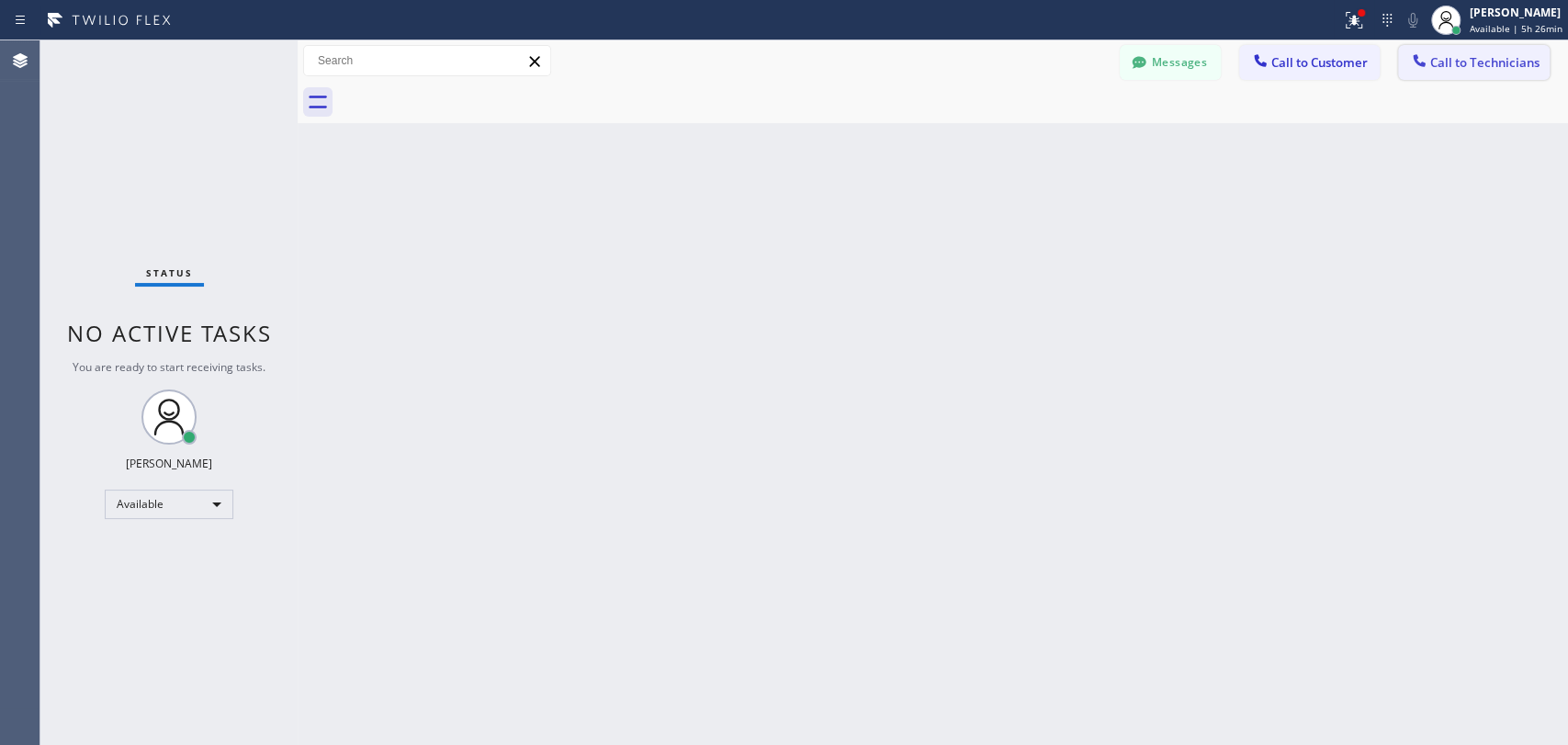
click at [1471, 75] on button "Call to Technicians" at bounding box center [1474, 62] width 152 height 34
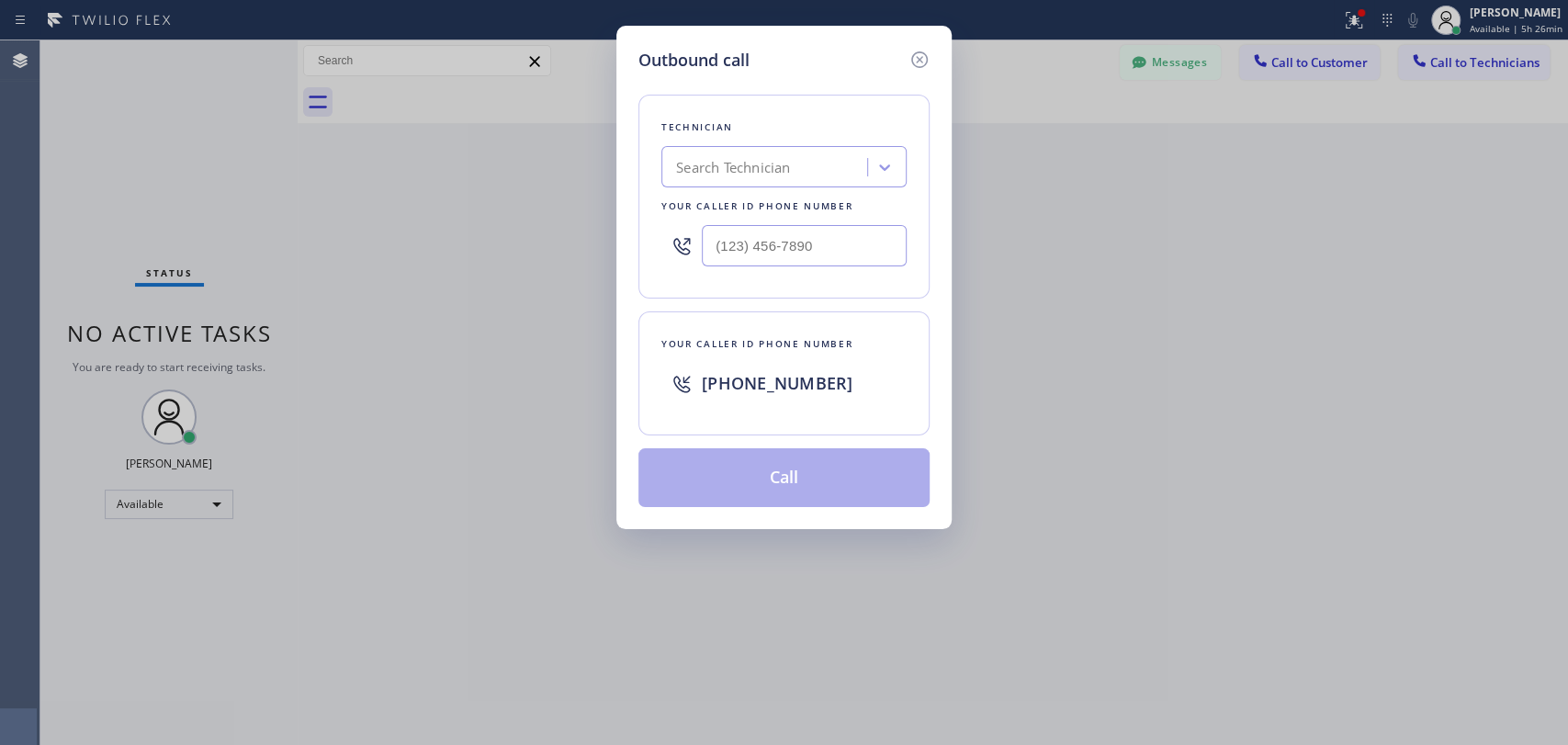
click at [723, 153] on div "Search Technician" at bounding box center [766, 168] width 200 height 33
type input "[PERSON_NAME]"
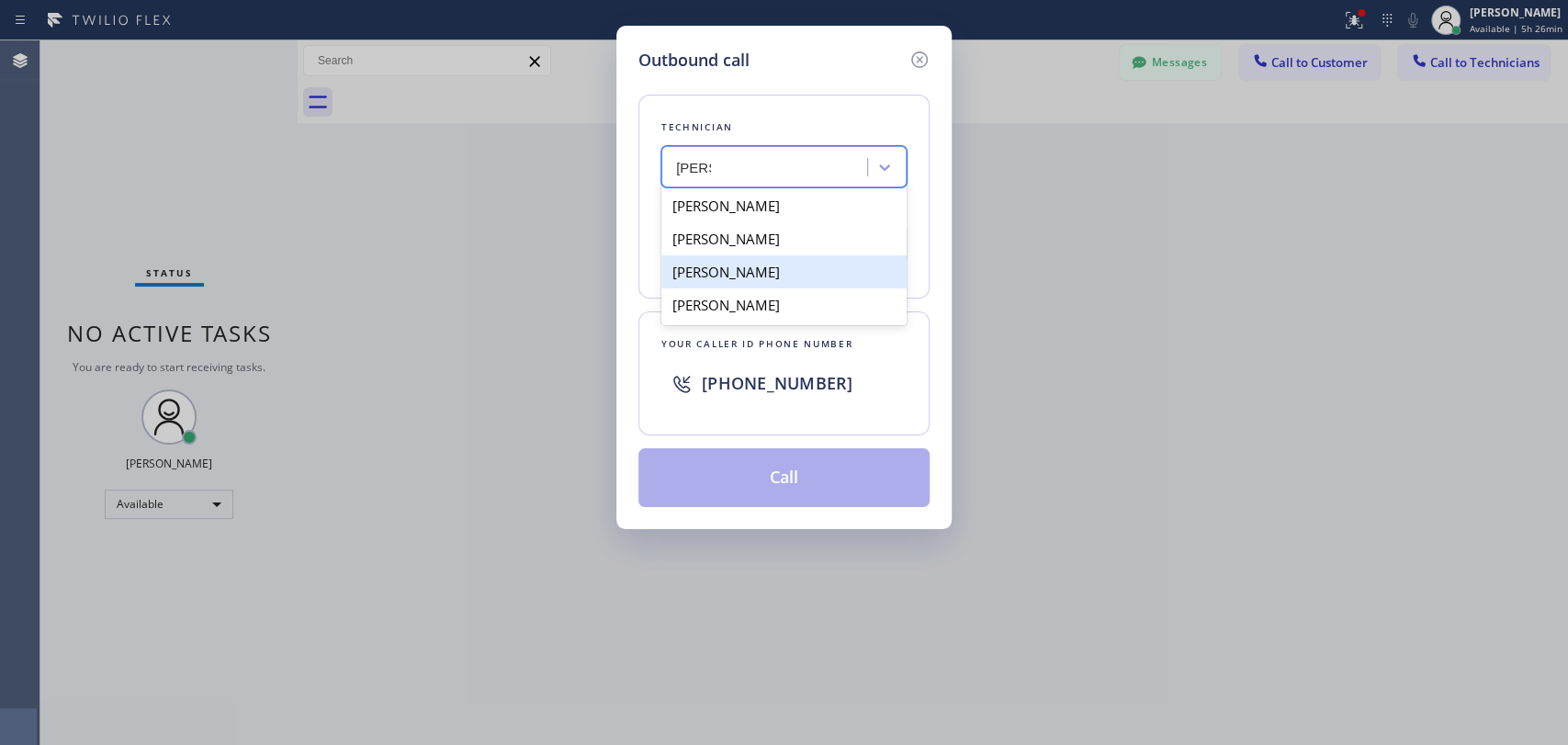
click at [808, 274] on div "[PERSON_NAME]" at bounding box center [784, 272] width 245 height 34
type input "[PHONE_NUMBER]"
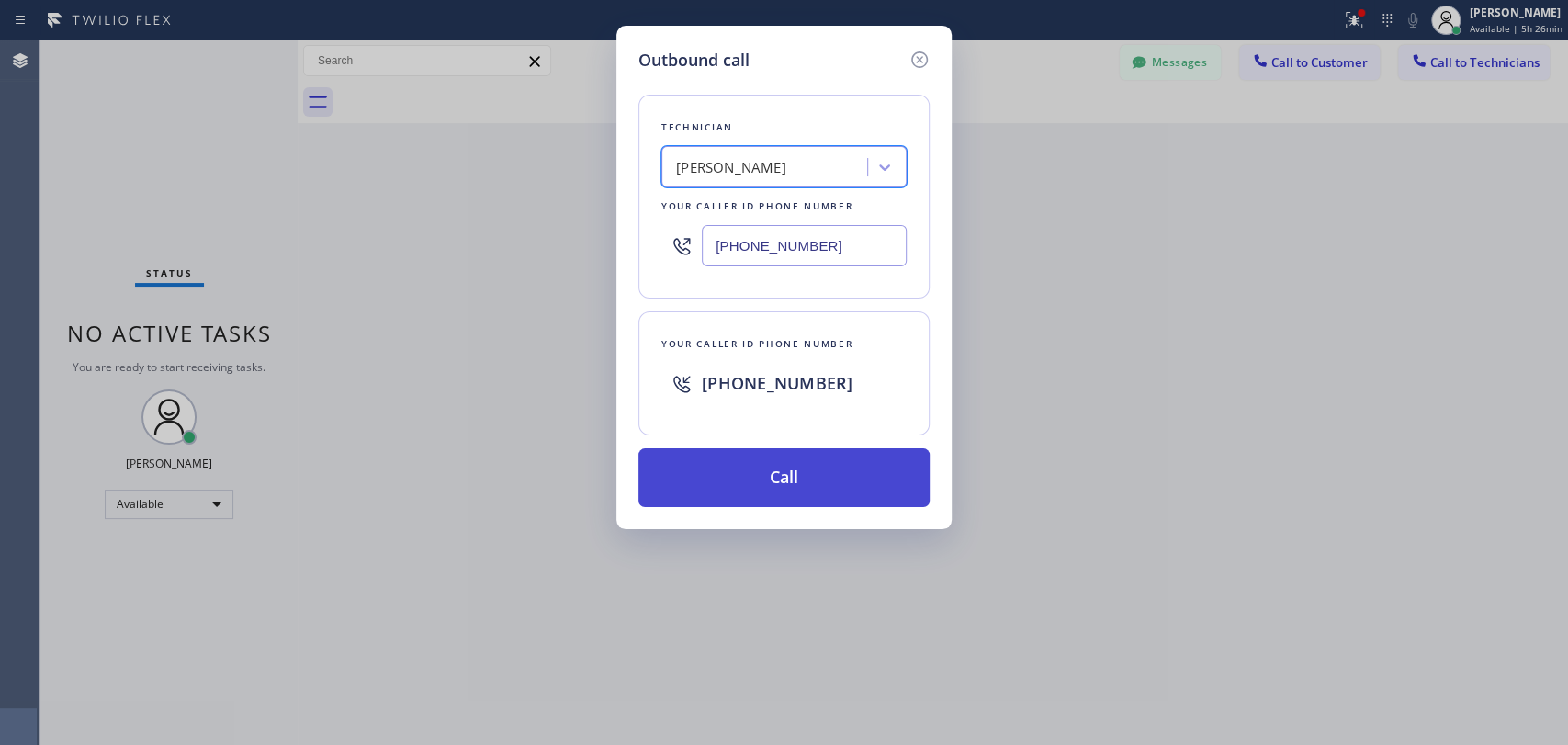
click at [801, 478] on button "Call" at bounding box center [784, 478] width 292 height 59
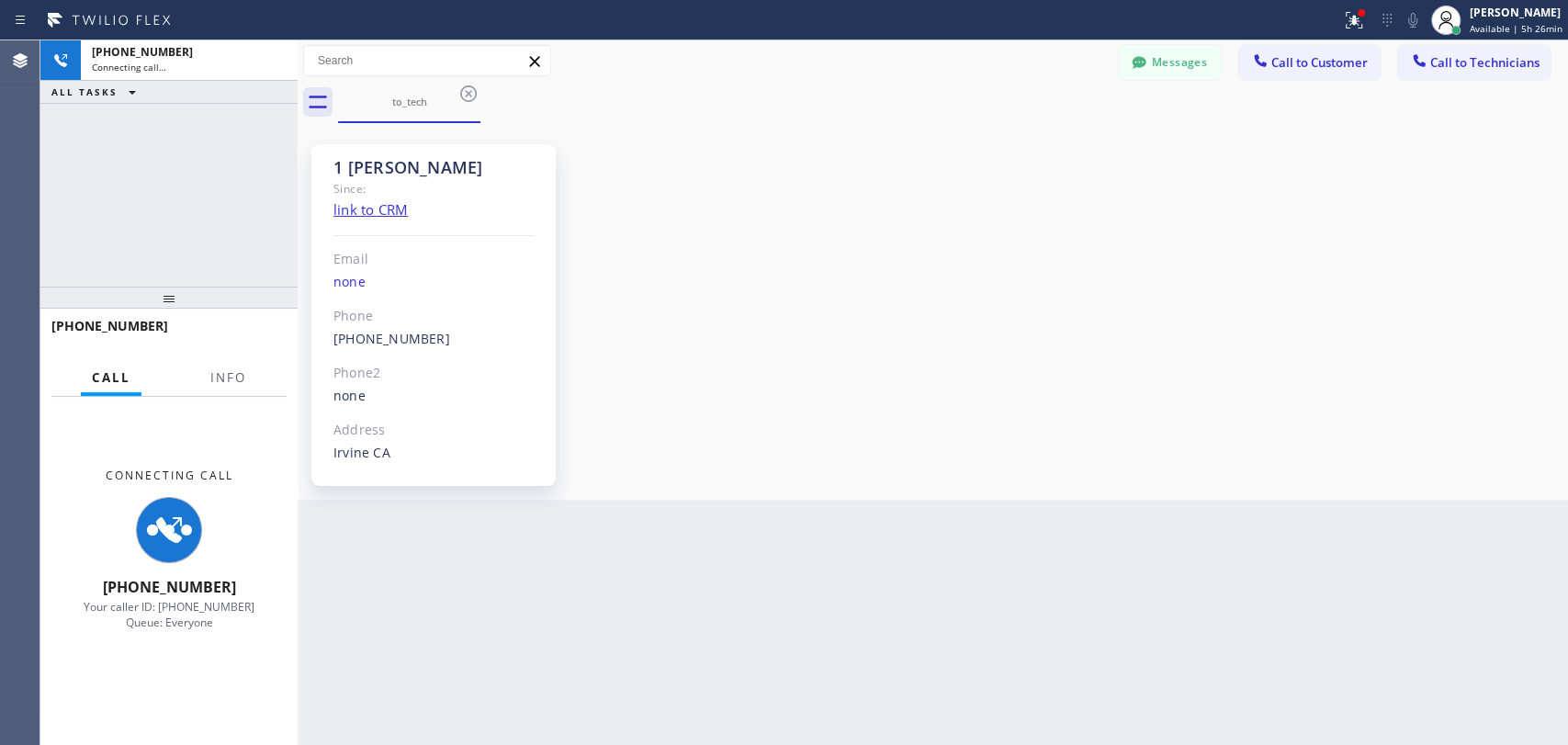
scroll to position [9861, 0]
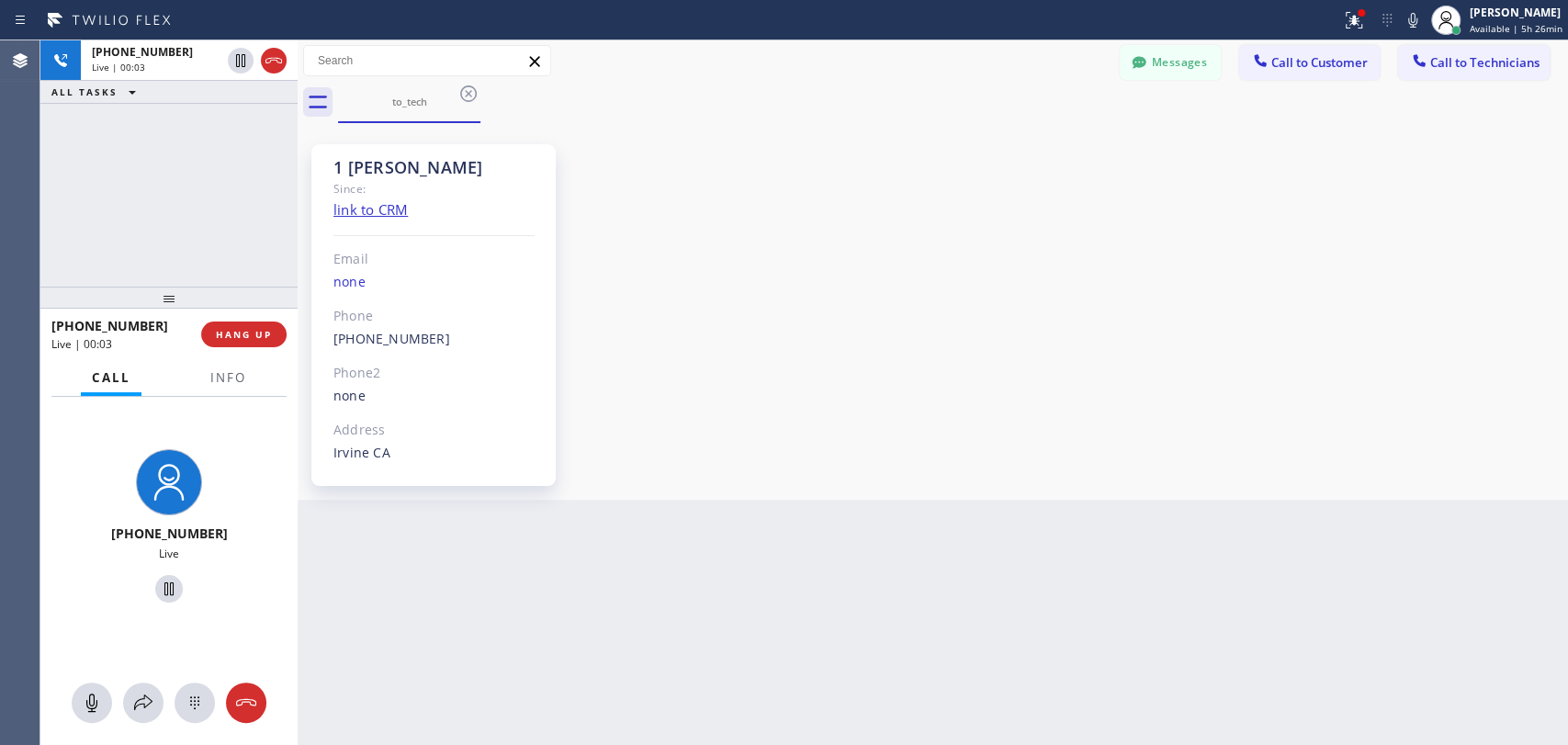
click at [101, 192] on div "[PHONE_NUMBER] Live | 00:03 ALL TASKS ALL TASKS ACTIVE TASKS TASKS IN WRAP UP" at bounding box center [168, 164] width 257 height 246
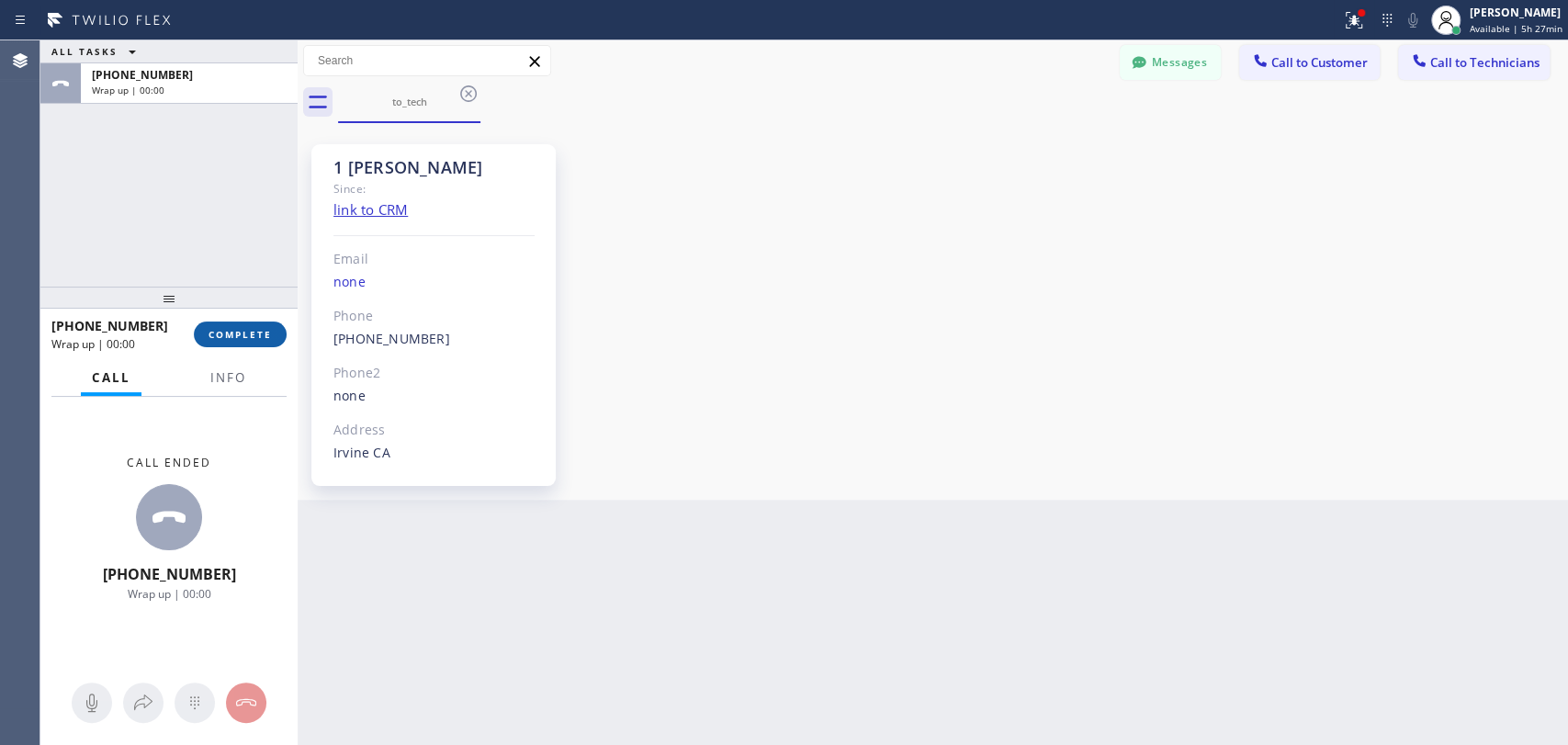
click at [260, 338] on span "COMPLETE" at bounding box center [240, 334] width 63 height 13
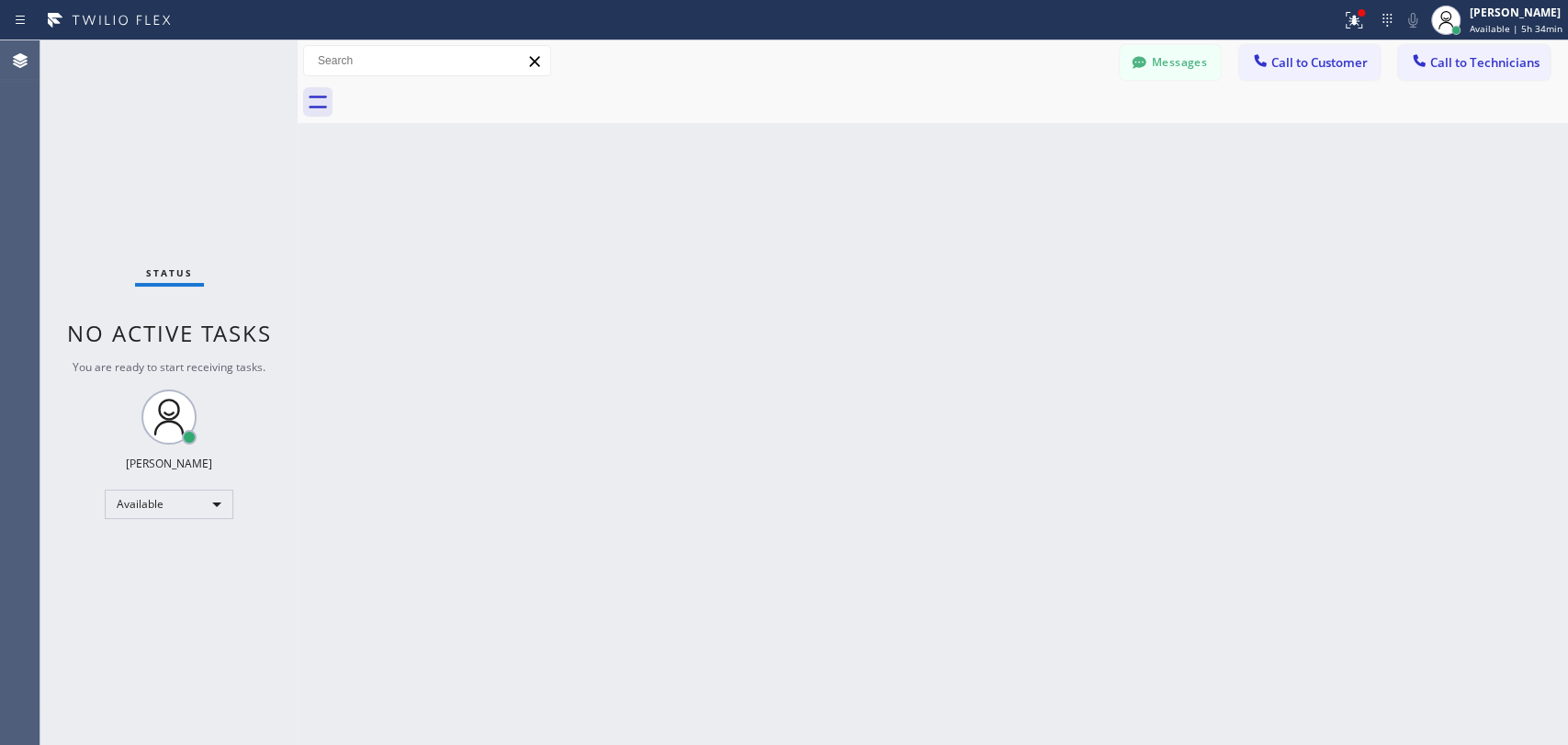
click at [1459, 63] on span "Call to Technicians" at bounding box center [1484, 62] width 109 height 17
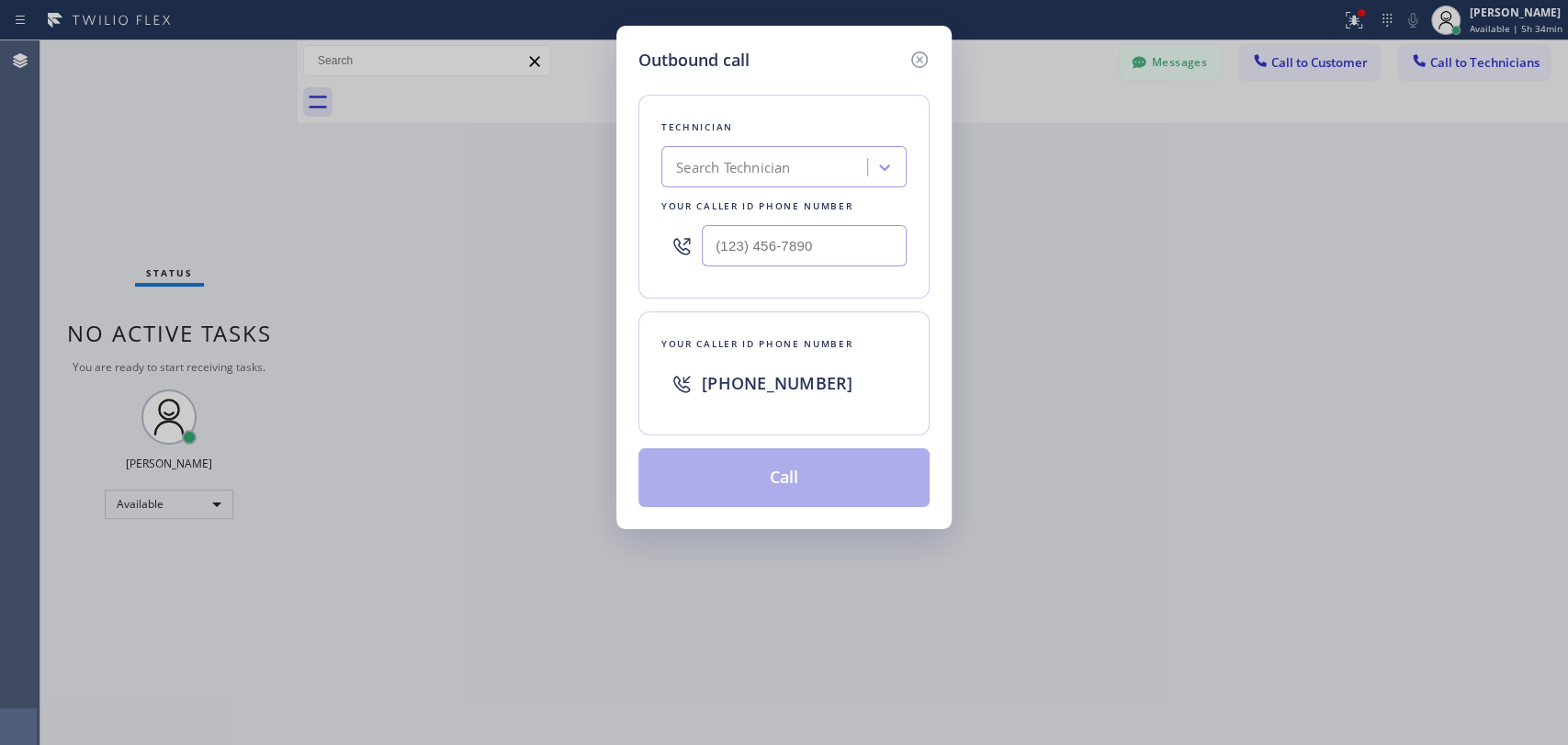
click at [771, 183] on div "Search Technician" at bounding box center [784, 167] width 245 height 41
type input "[PERSON_NAME]"
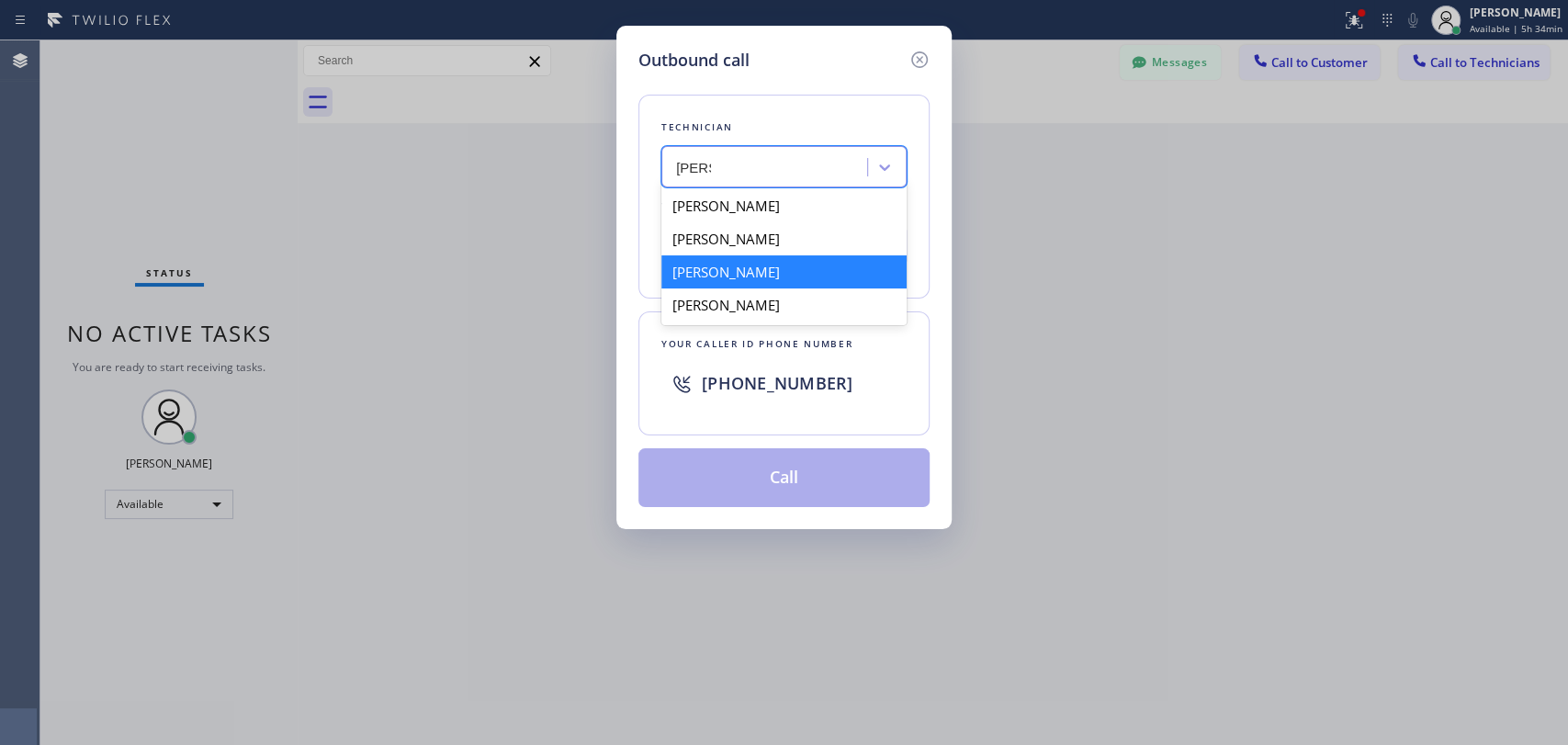
click at [801, 274] on div "[PERSON_NAME]" at bounding box center [784, 272] width 245 height 34
type input "[PHONE_NUMBER]"
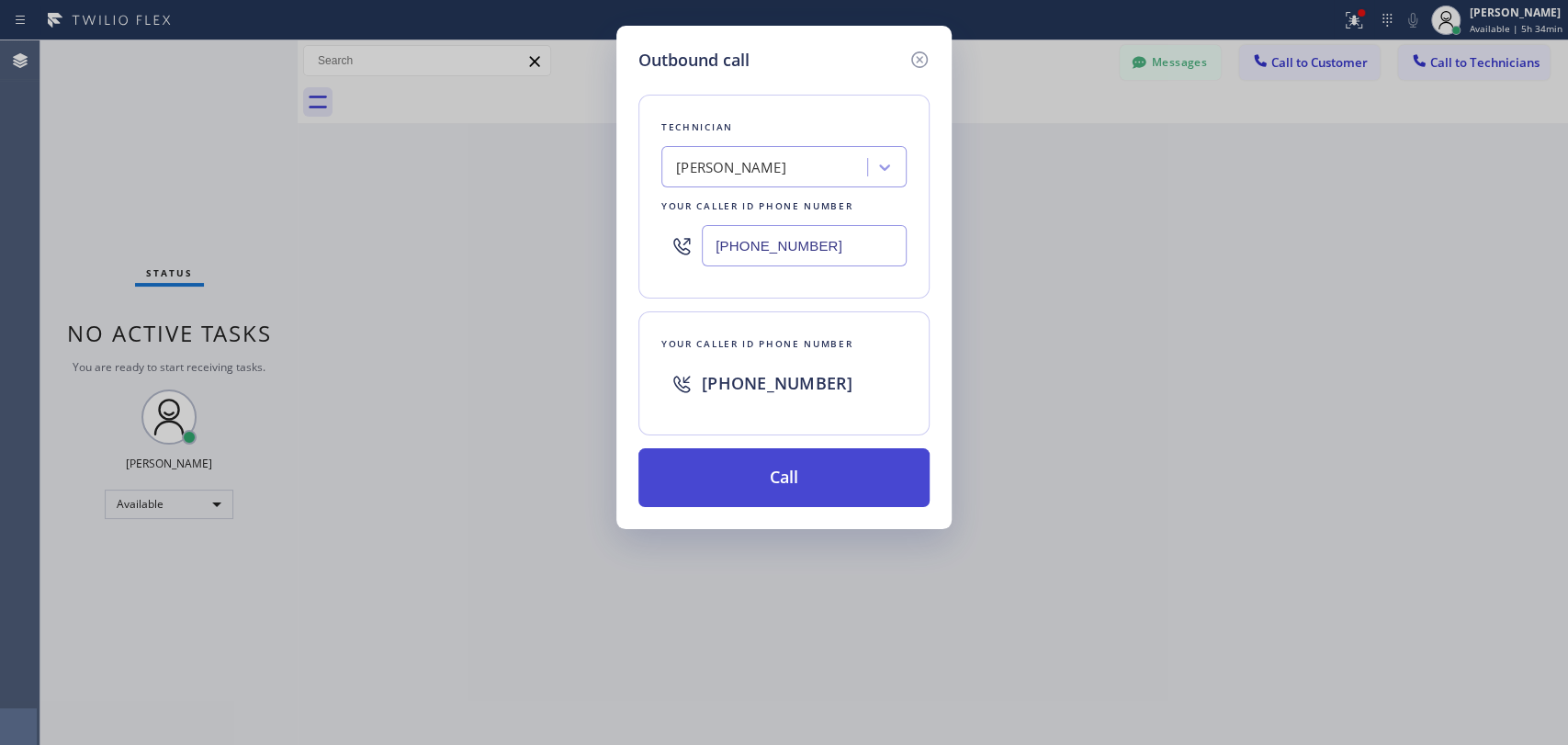
click at [695, 475] on button "Call" at bounding box center [784, 478] width 292 height 59
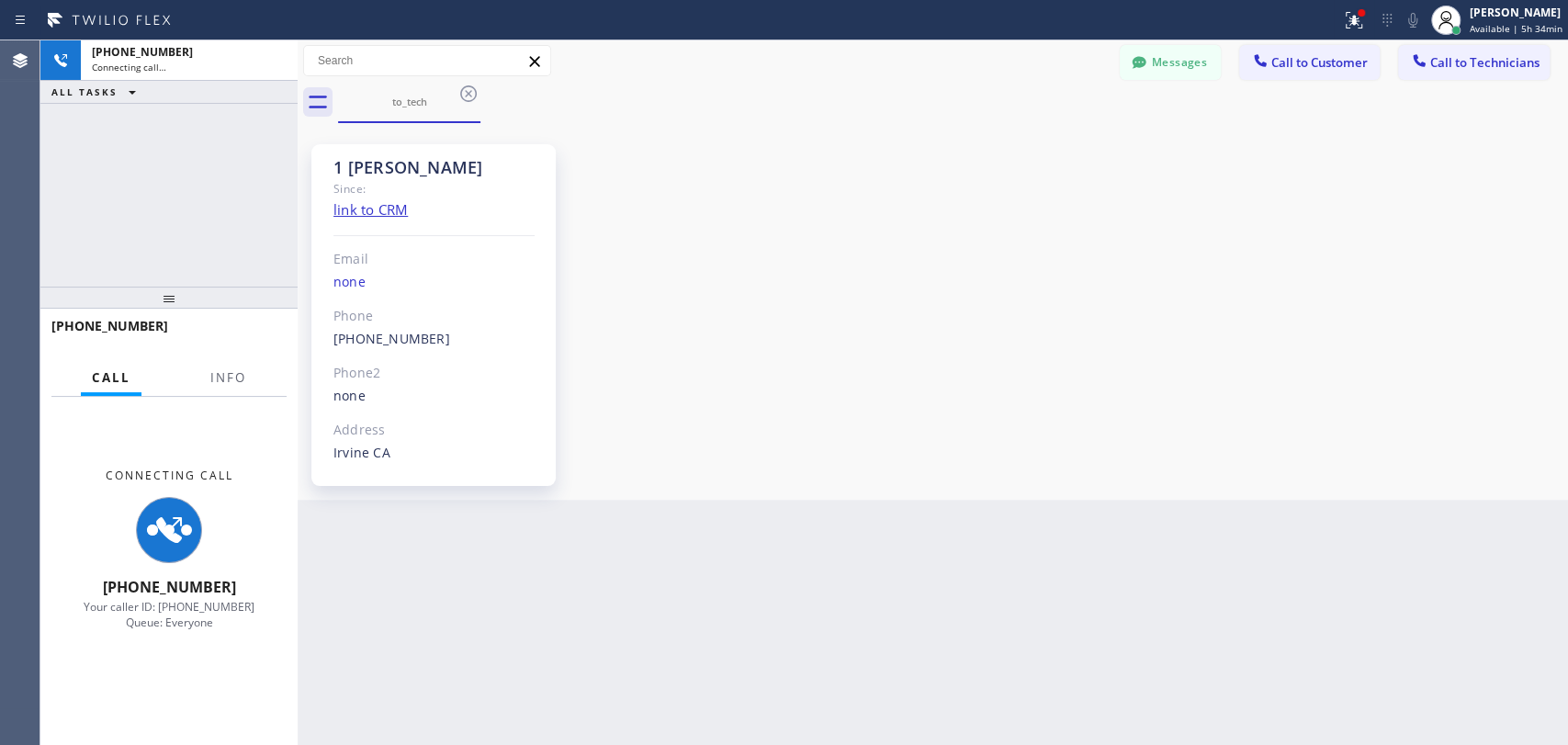
scroll to position [9861, 0]
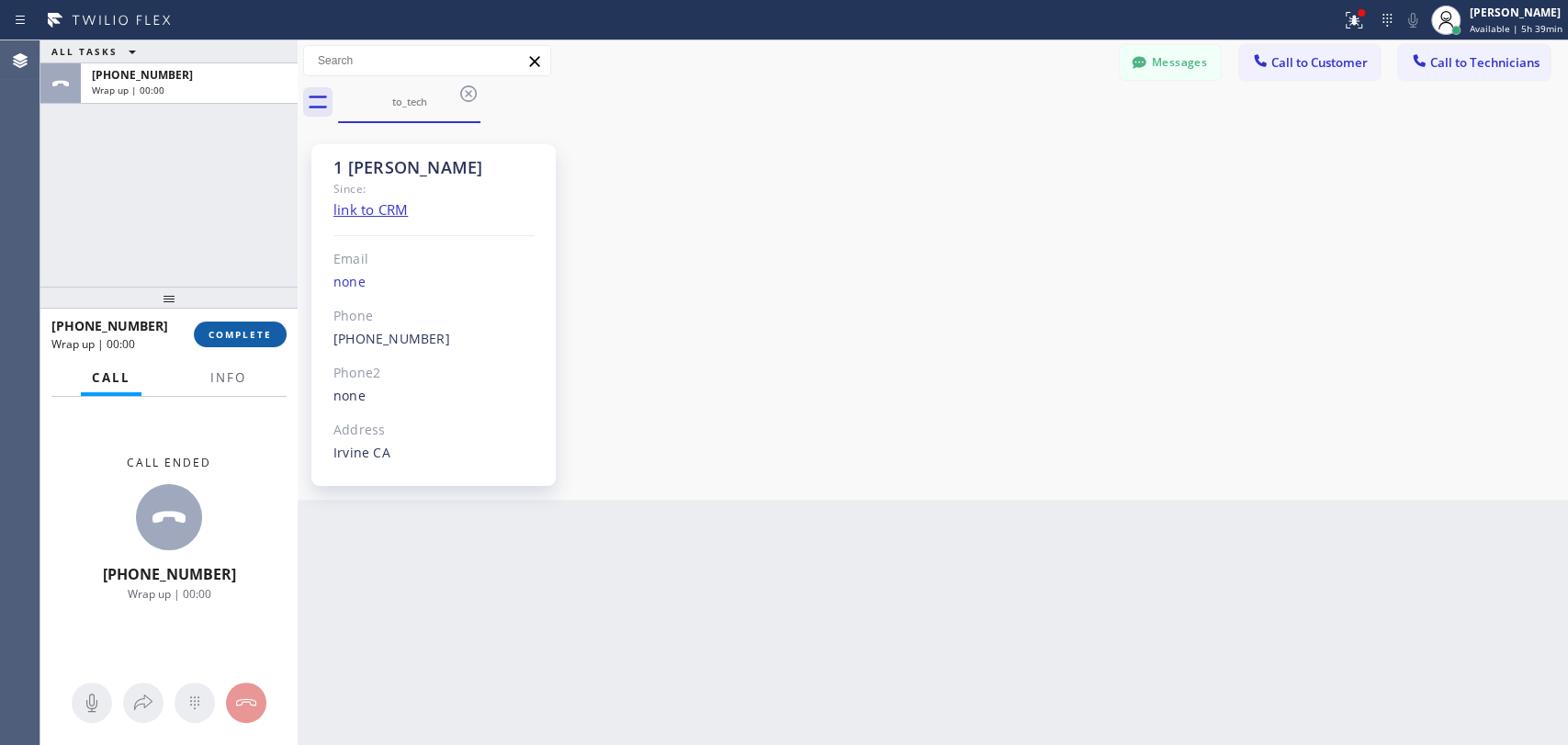
click at [259, 328] on span "COMPLETE" at bounding box center [240, 334] width 63 height 13
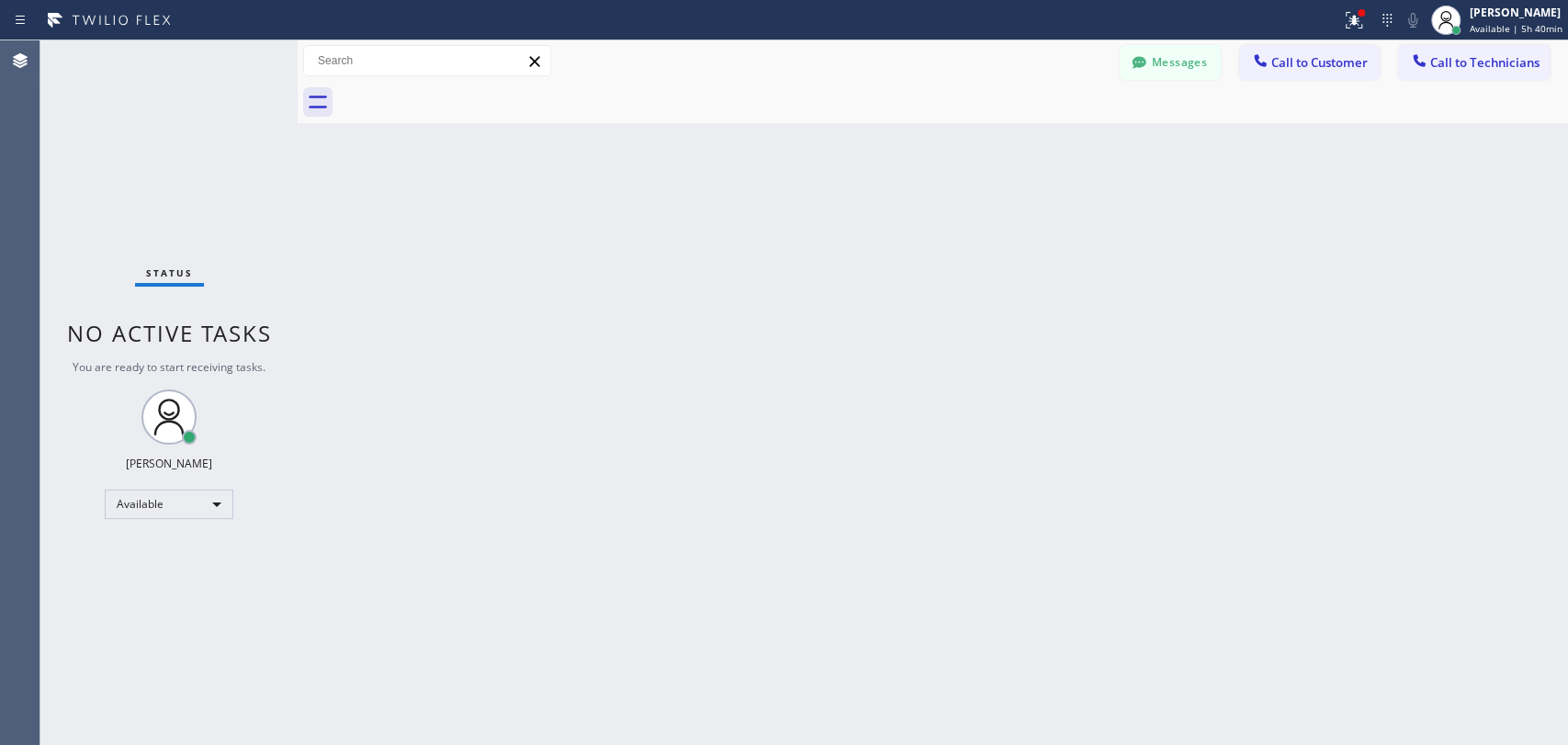
click at [1404, 388] on div "Back to Dashboard Change Sender ID Customers Technicians [PERSON_NAME] Ms [DATE…" at bounding box center [933, 392] width 1271 height 705
click at [198, 505] on div "Available" at bounding box center [168, 505] width 129 height 30
click at [183, 524] on li "Offline" at bounding box center [167, 528] width 125 height 22
click at [1471, 19] on div "[PERSON_NAME]" at bounding box center [1517, 13] width 91 height 16
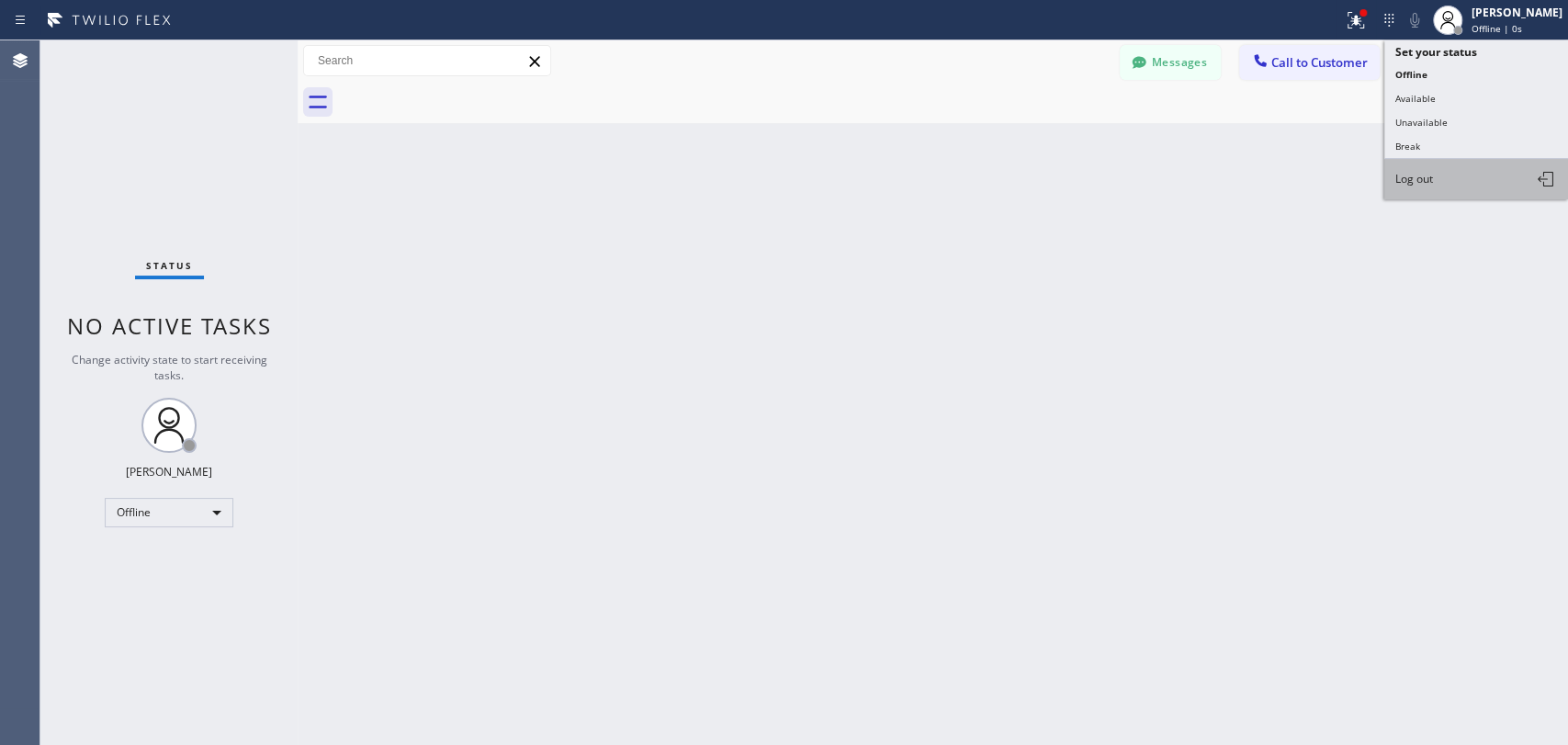
click at [1433, 178] on span "Log out" at bounding box center [1414, 178] width 37 height 16
